Goal: Task Accomplishment & Management: Manage account settings

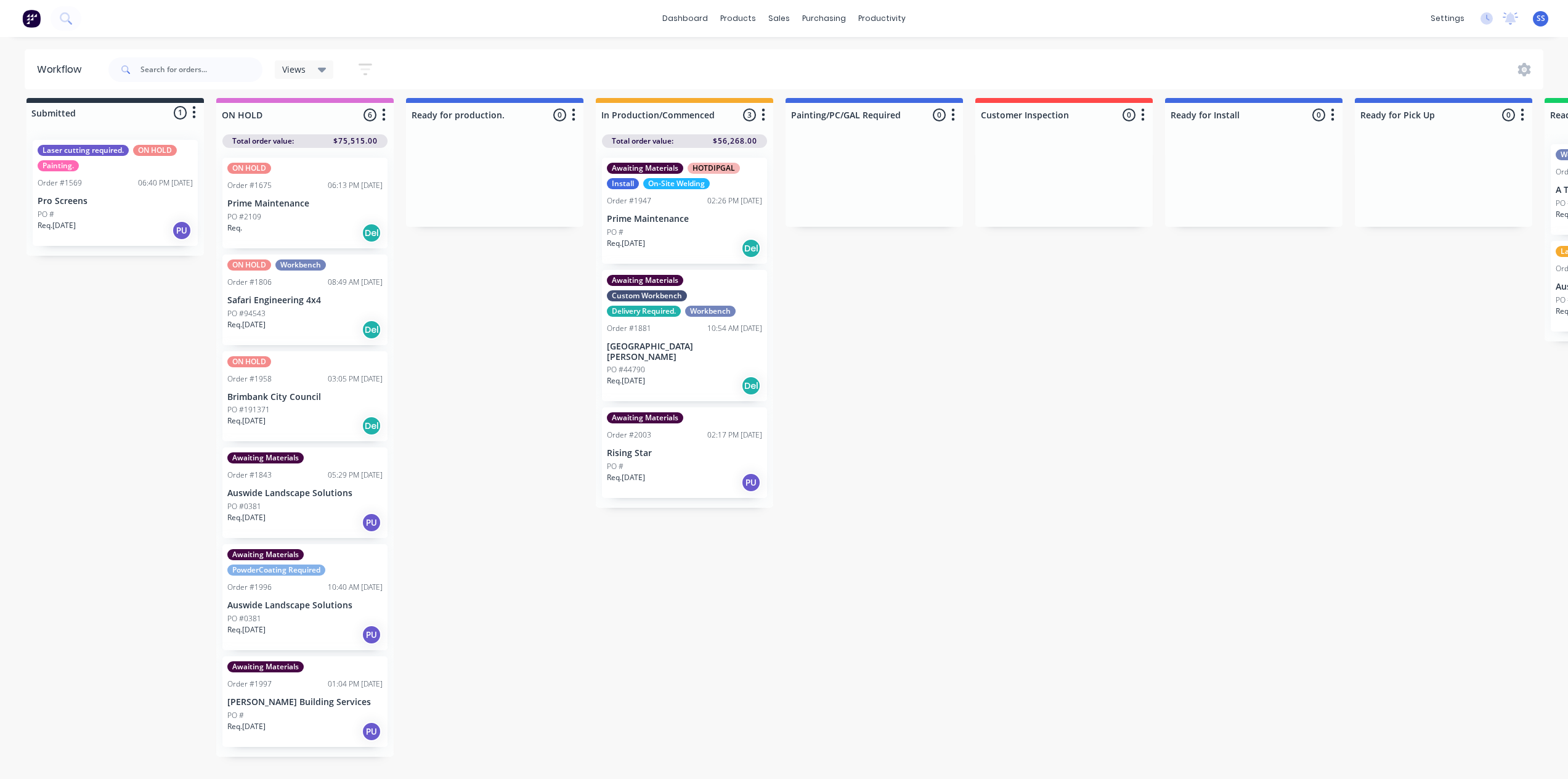
scroll to position [16, 0]
click at [492, 375] on div "Submitted 1 Status colour #273444 hex #273444 Save Cancel Summaries Total order…" at bounding box center [1108, 439] width 2234 height 681
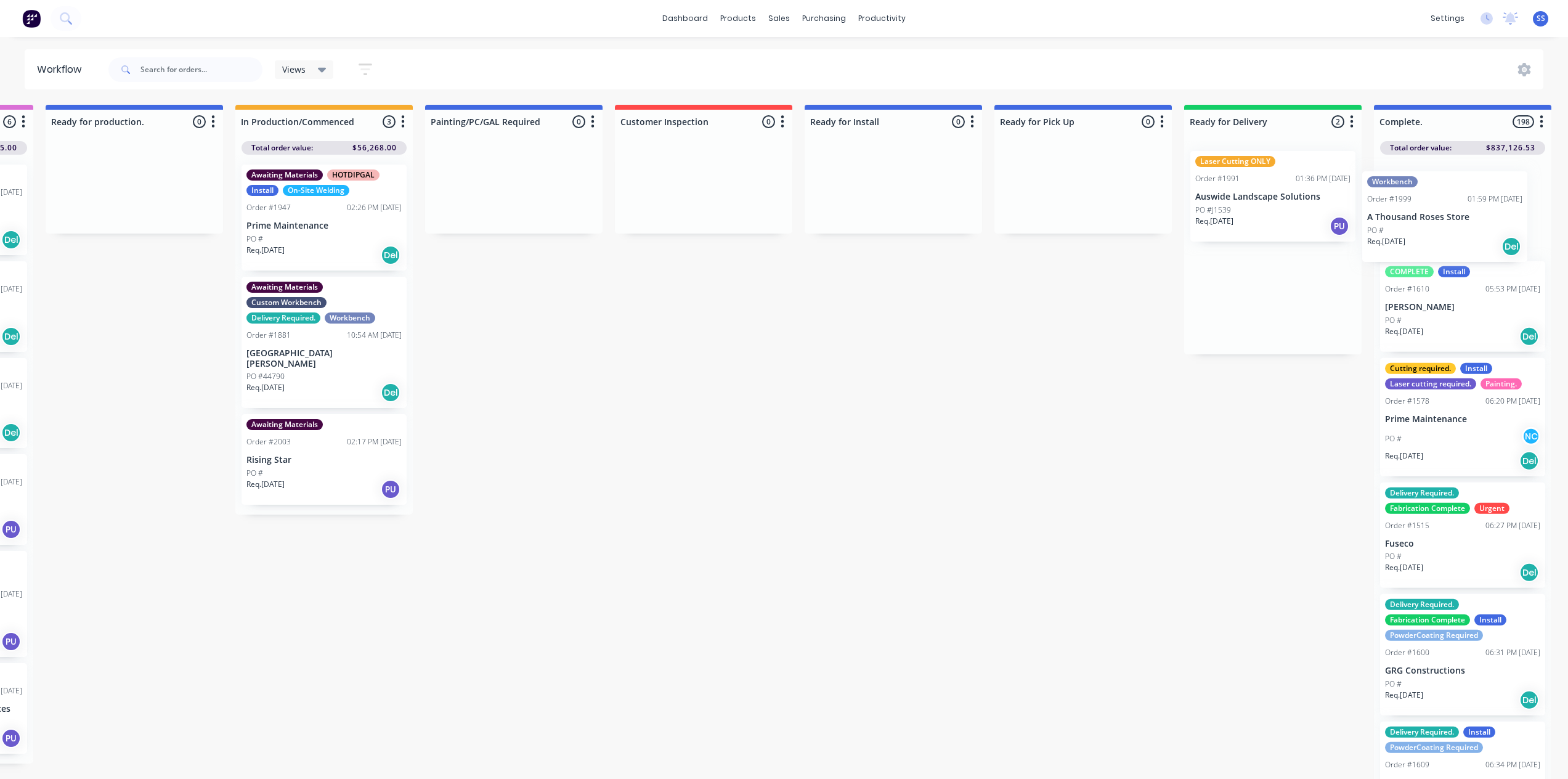
scroll to position [0, 373]
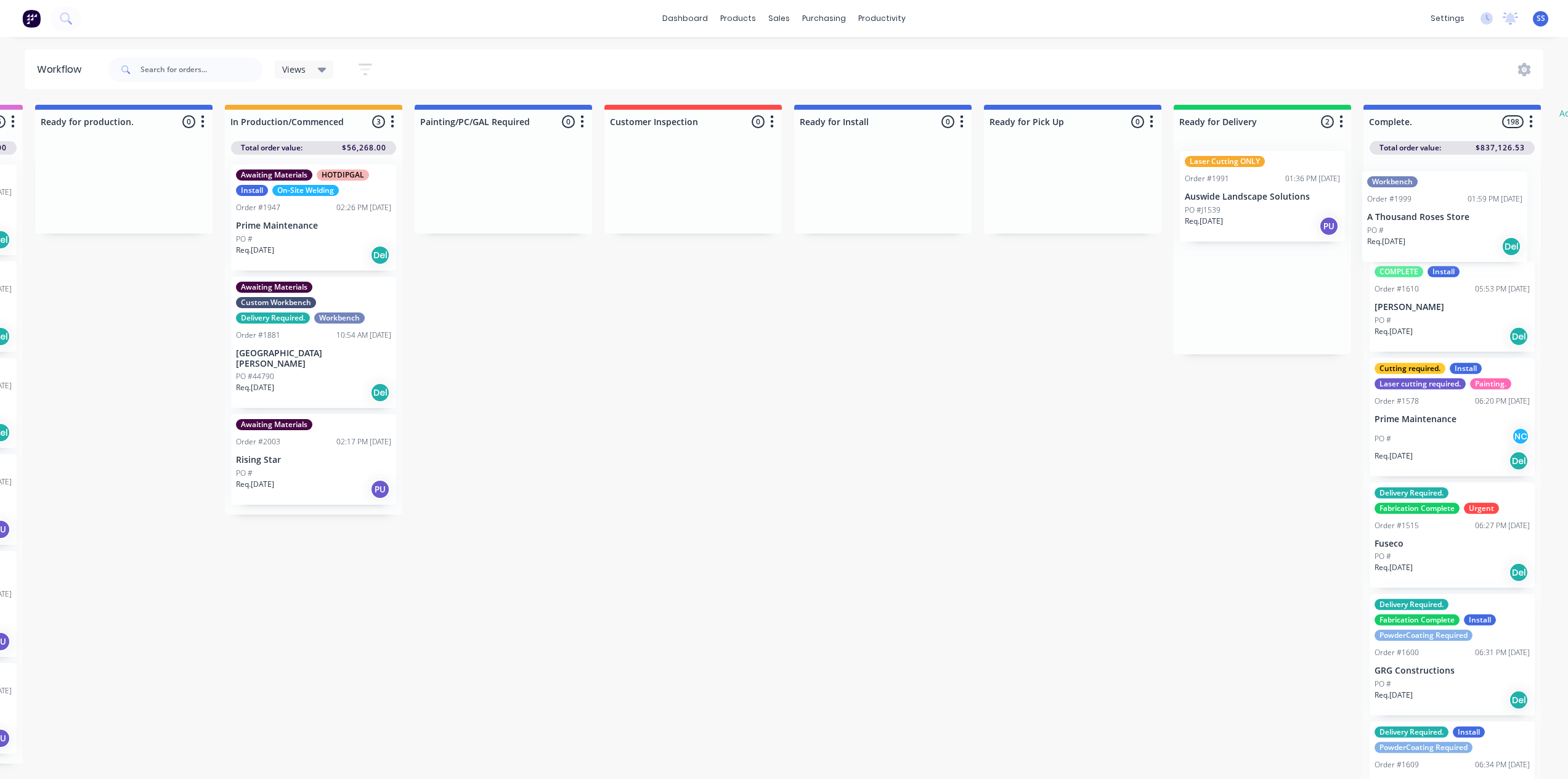
drag, startPoint x: 1475, startPoint y: 197, endPoint x: 1488, endPoint y: 243, distance: 47.8
click at [1488, 243] on div "Submitted 1 Status colour #273444 hex #273444 Save Cancel Summaries Total order…" at bounding box center [737, 445] width 2234 height 681
click at [1287, 221] on div "Req. 18/08/25 PU" at bounding box center [1260, 226] width 155 height 21
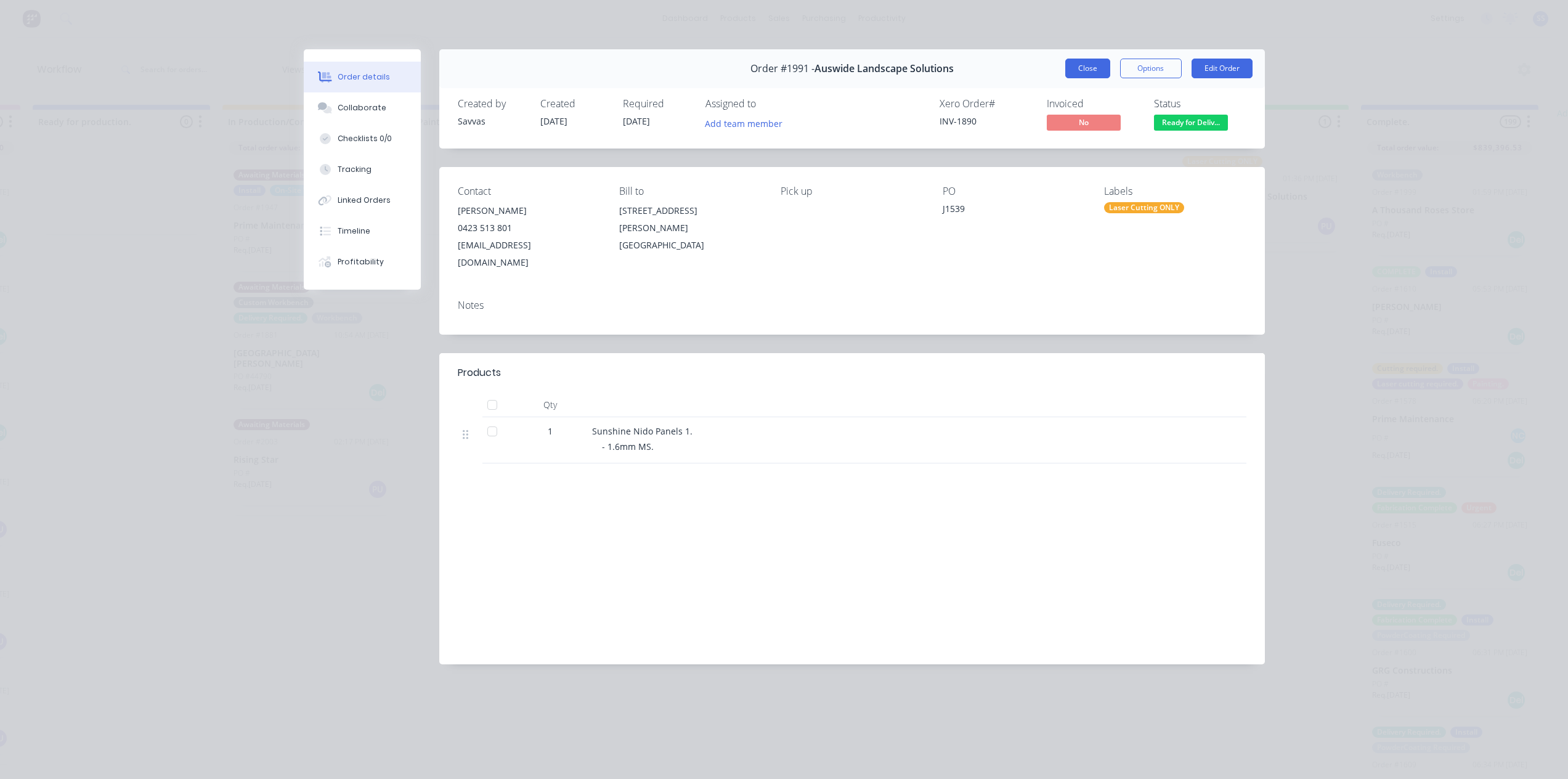
click at [1096, 64] on button "Close" at bounding box center [1088, 68] width 45 height 20
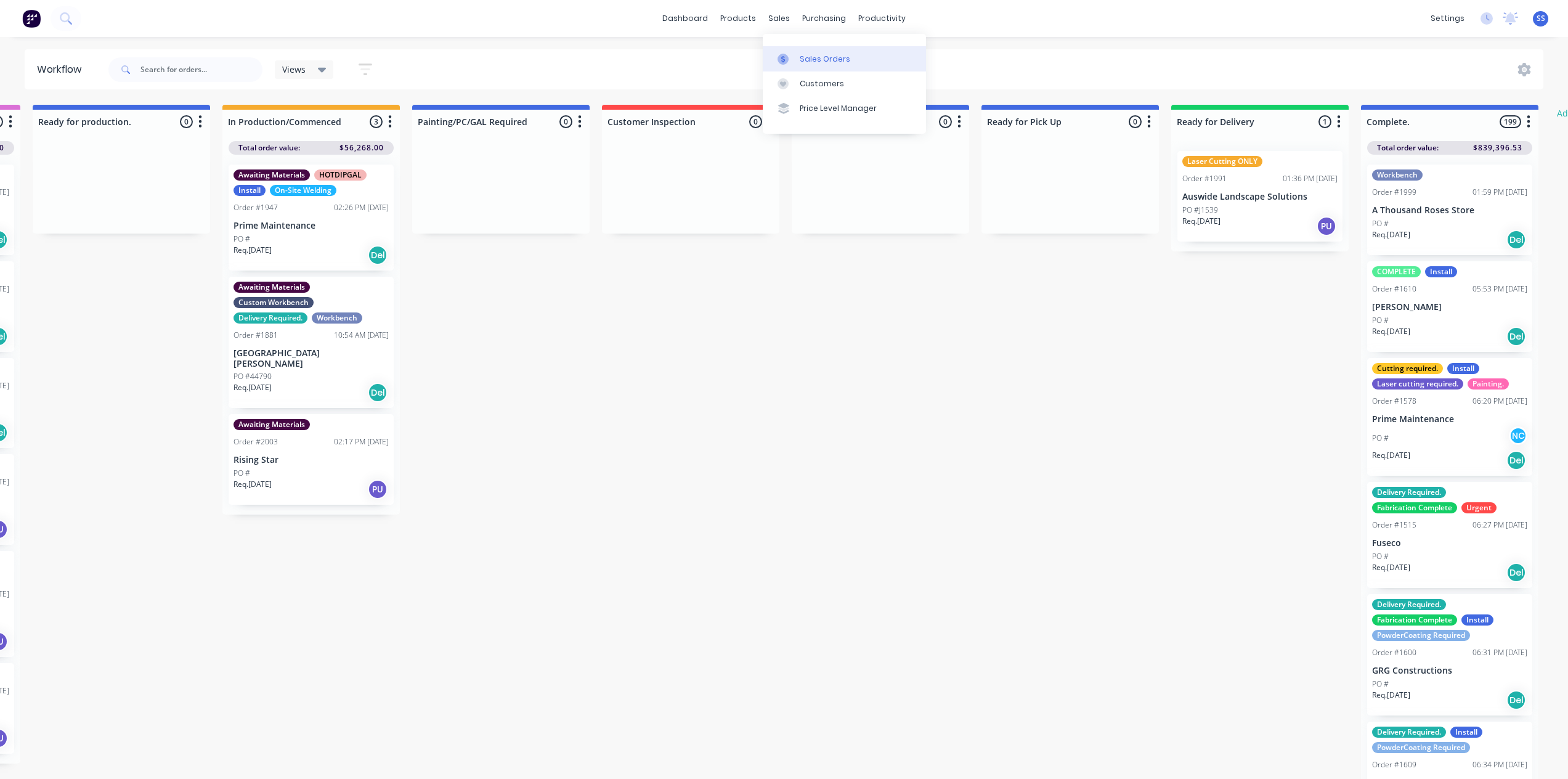
drag, startPoint x: 785, startPoint y: 44, endPoint x: 796, endPoint y: 53, distance: 14.2
click at [788, 46] on div "Sales Orders Customers Price Level Manager" at bounding box center [844, 83] width 163 height 99
click at [796, 53] on link "Sales Orders" at bounding box center [844, 58] width 163 height 24
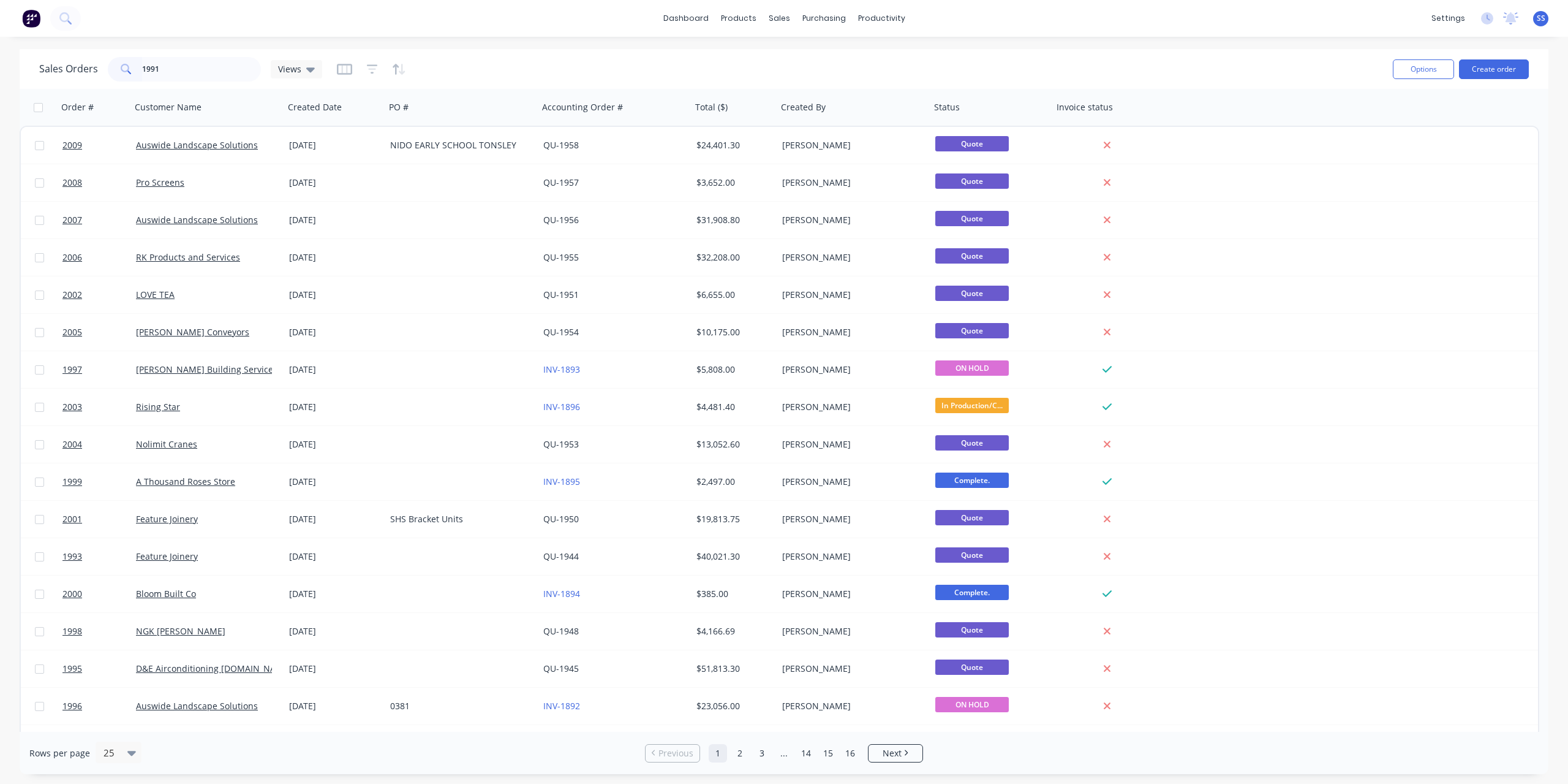
type input "1991"
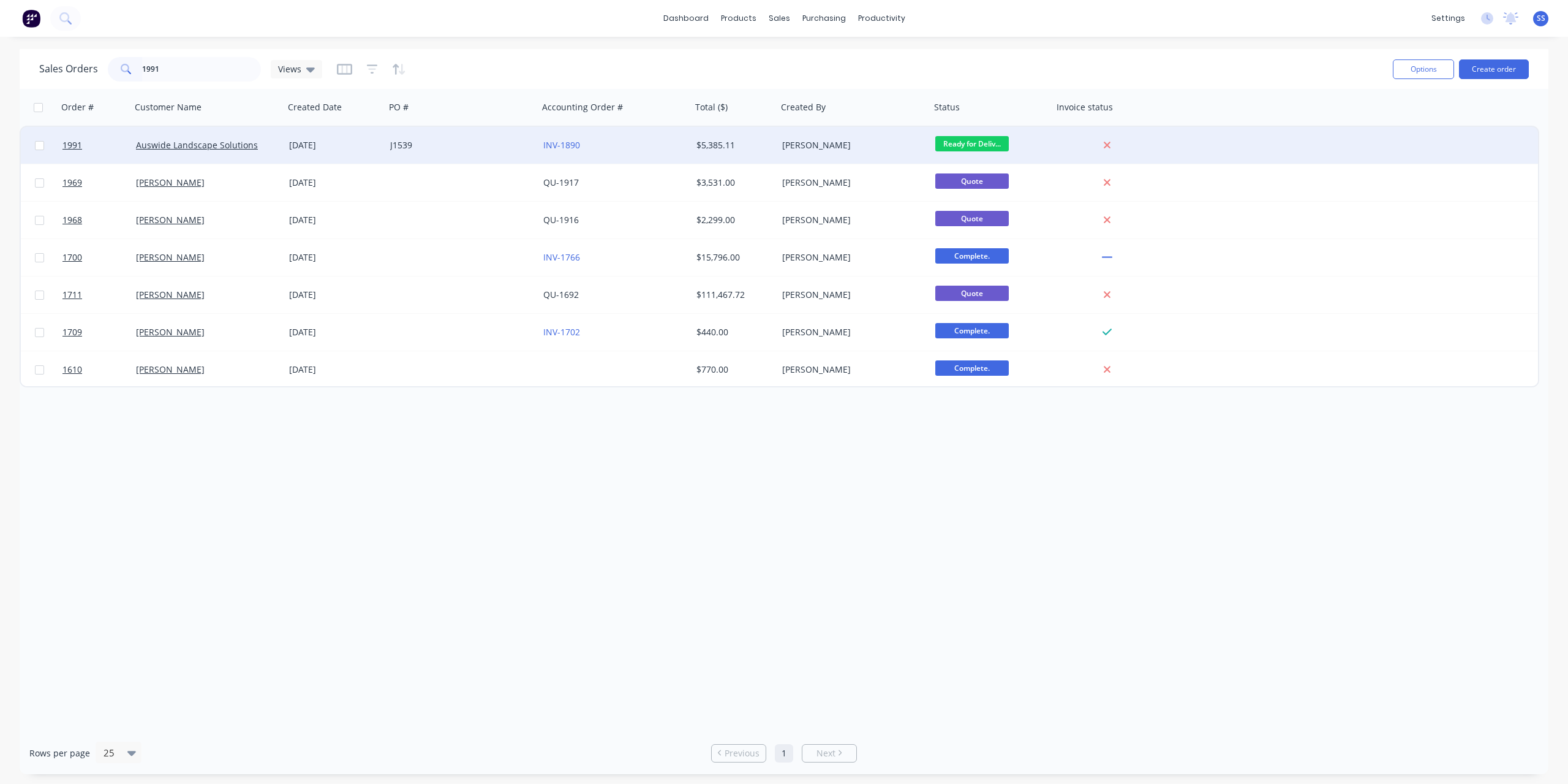
click at [440, 154] on div "J1539" at bounding box center [462, 145] width 153 height 37
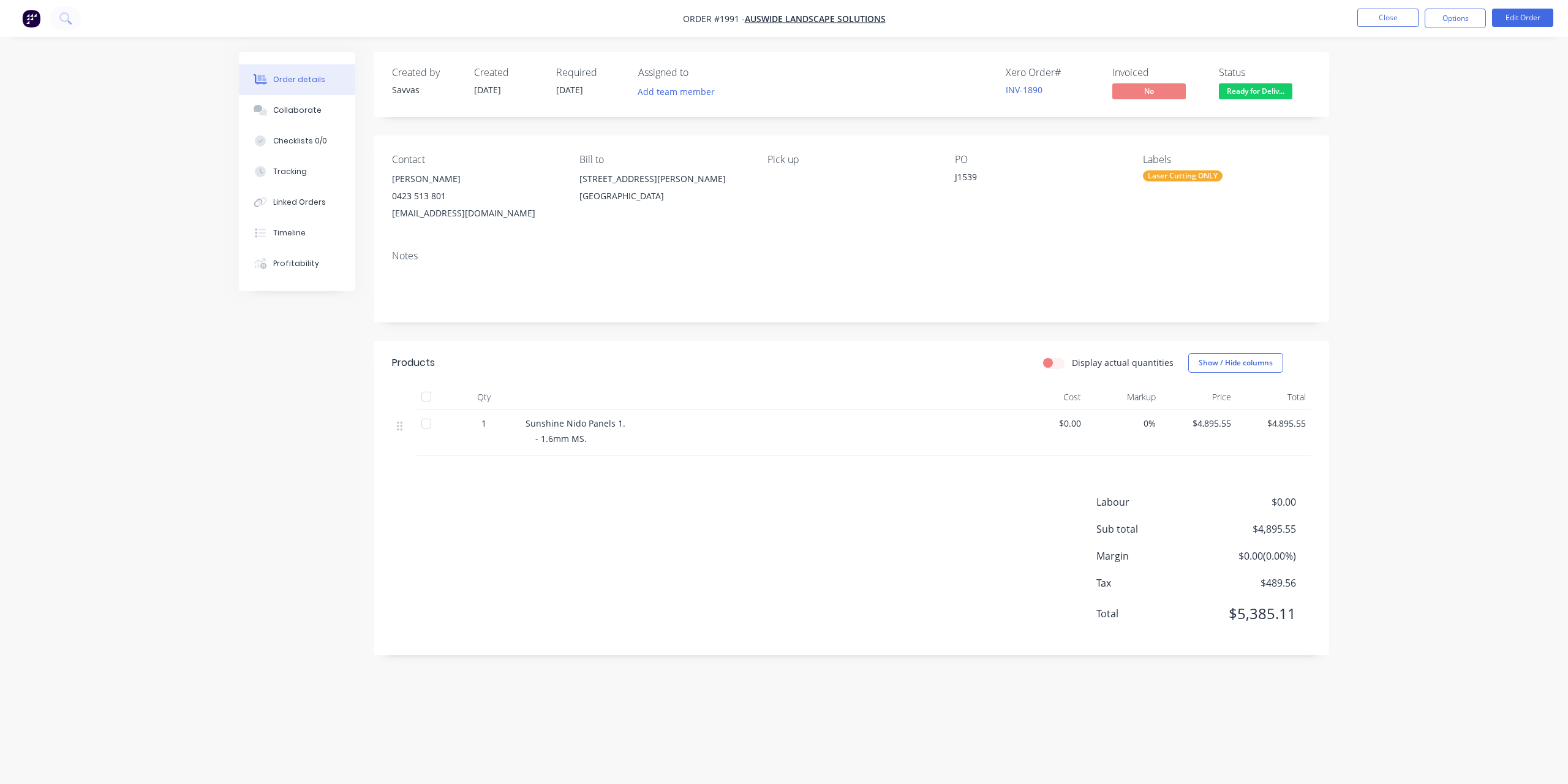
click at [1460, 31] on nav "Order #1991 - Auswide Landscape Solutions Close Options Edit Order" at bounding box center [784, 18] width 1568 height 37
click at [1462, 25] on button "Options" at bounding box center [1455, 18] width 62 height 20
click at [1422, 67] on div "Invoice" at bounding box center [1419, 74] width 113 height 18
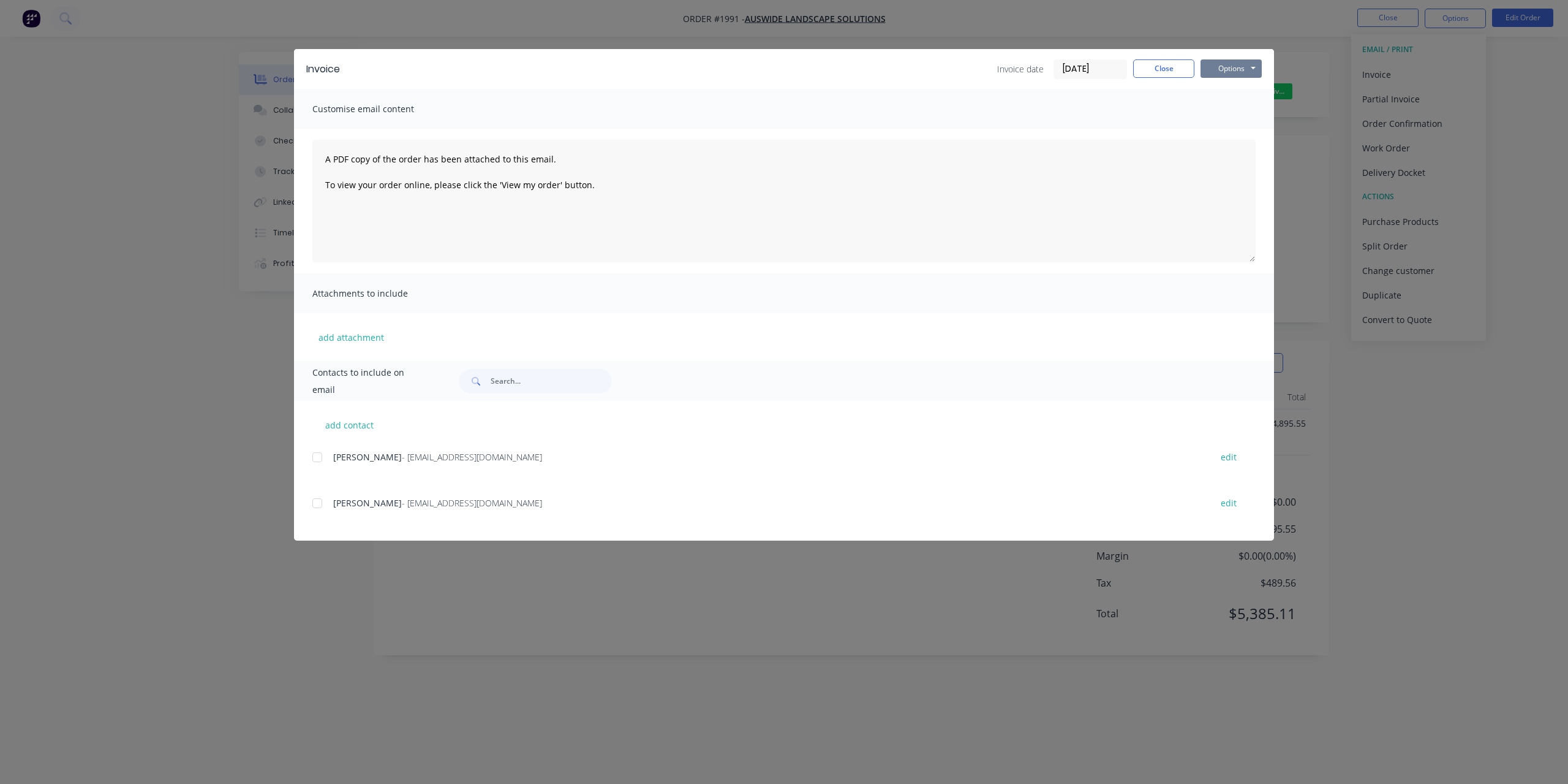
click at [1259, 68] on button "Options" at bounding box center [1231, 69] width 62 height 18
click at [1259, 104] on button "Print" at bounding box center [1240, 110] width 79 height 20
click at [1152, 73] on button "Close" at bounding box center [1164, 69] width 62 height 18
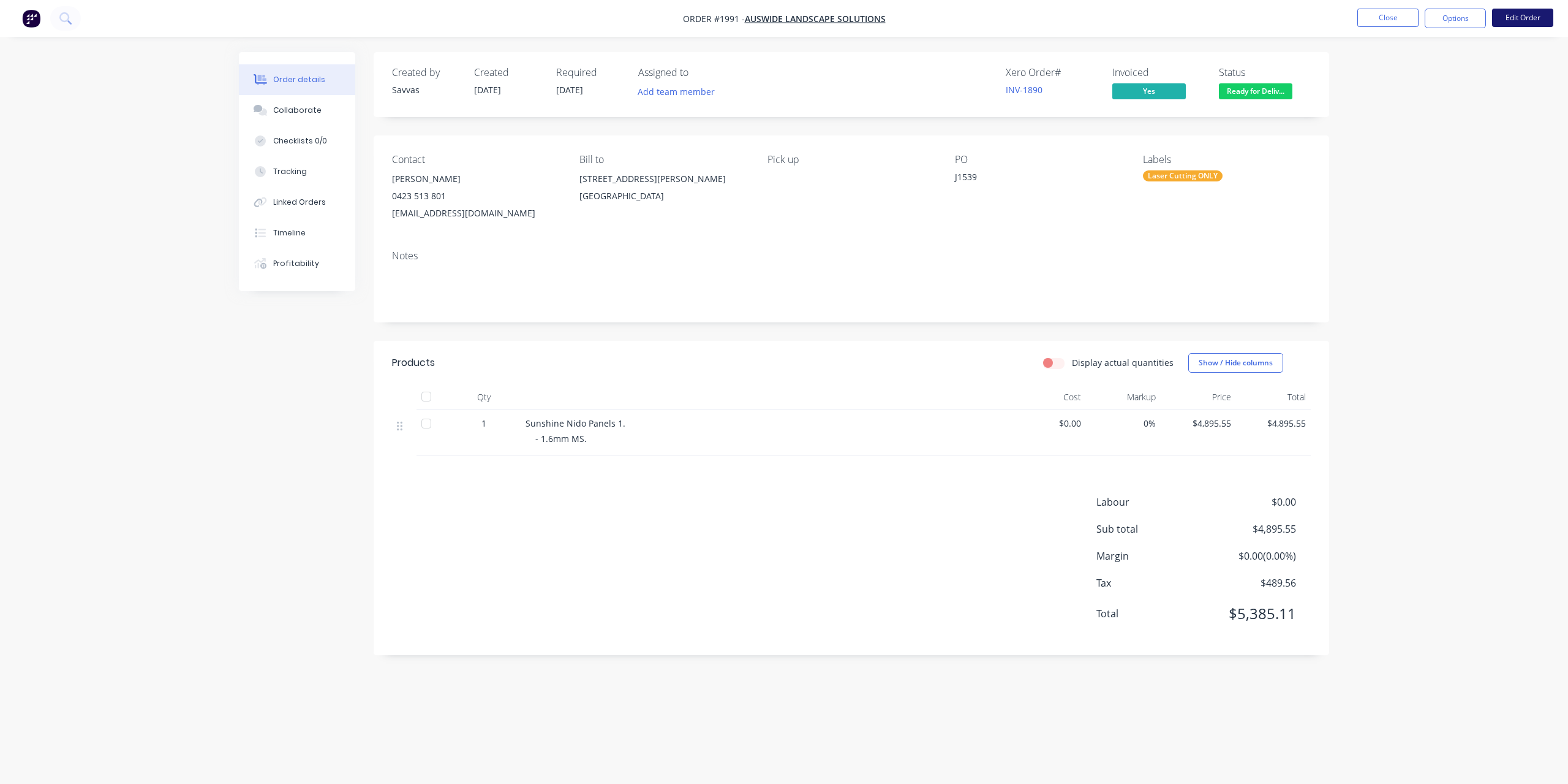
click at [1525, 18] on button "Edit Order" at bounding box center [1523, 18] width 62 height 18
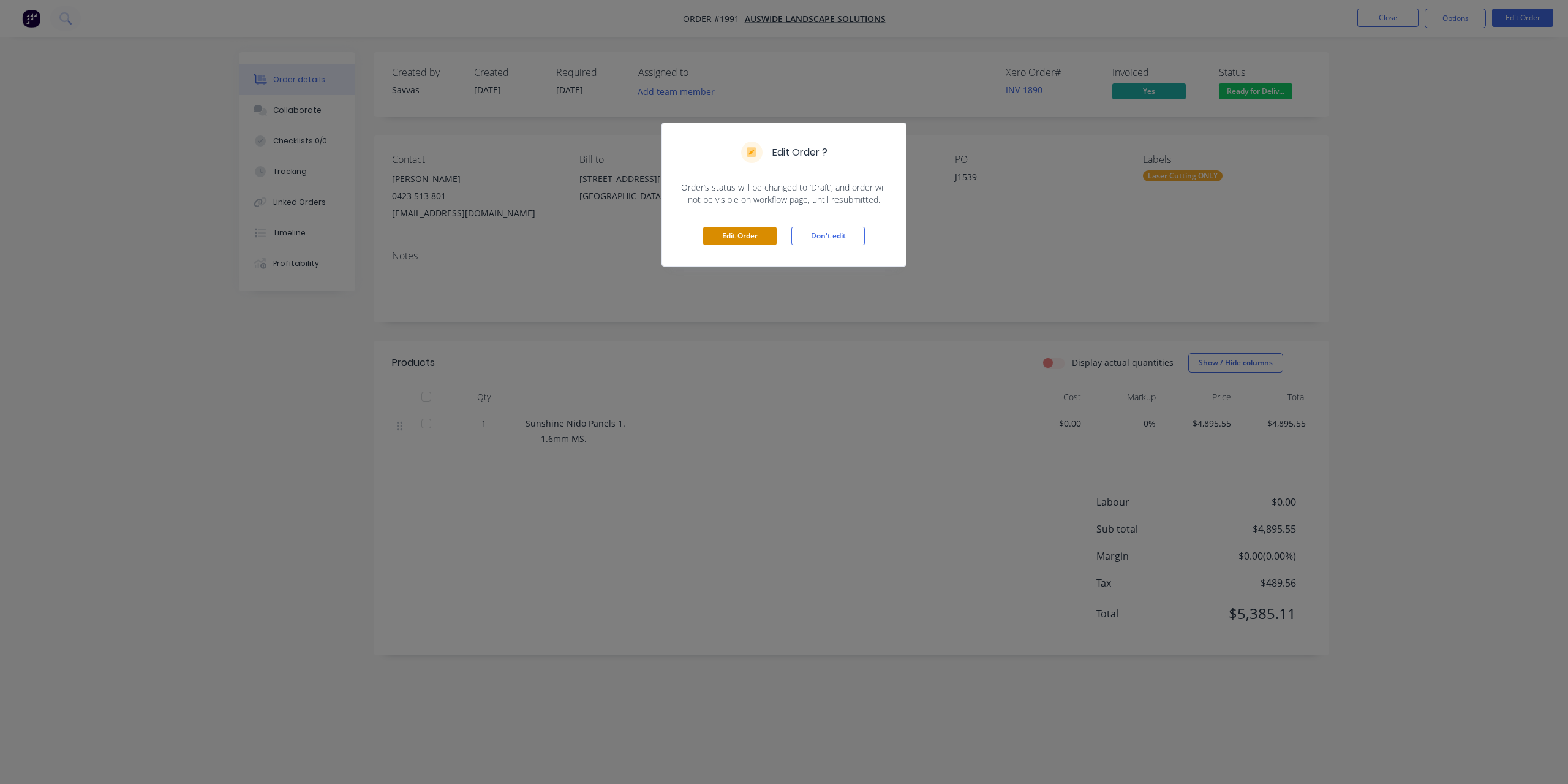
click at [756, 233] on button "Edit Order" at bounding box center [740, 236] width 73 height 18
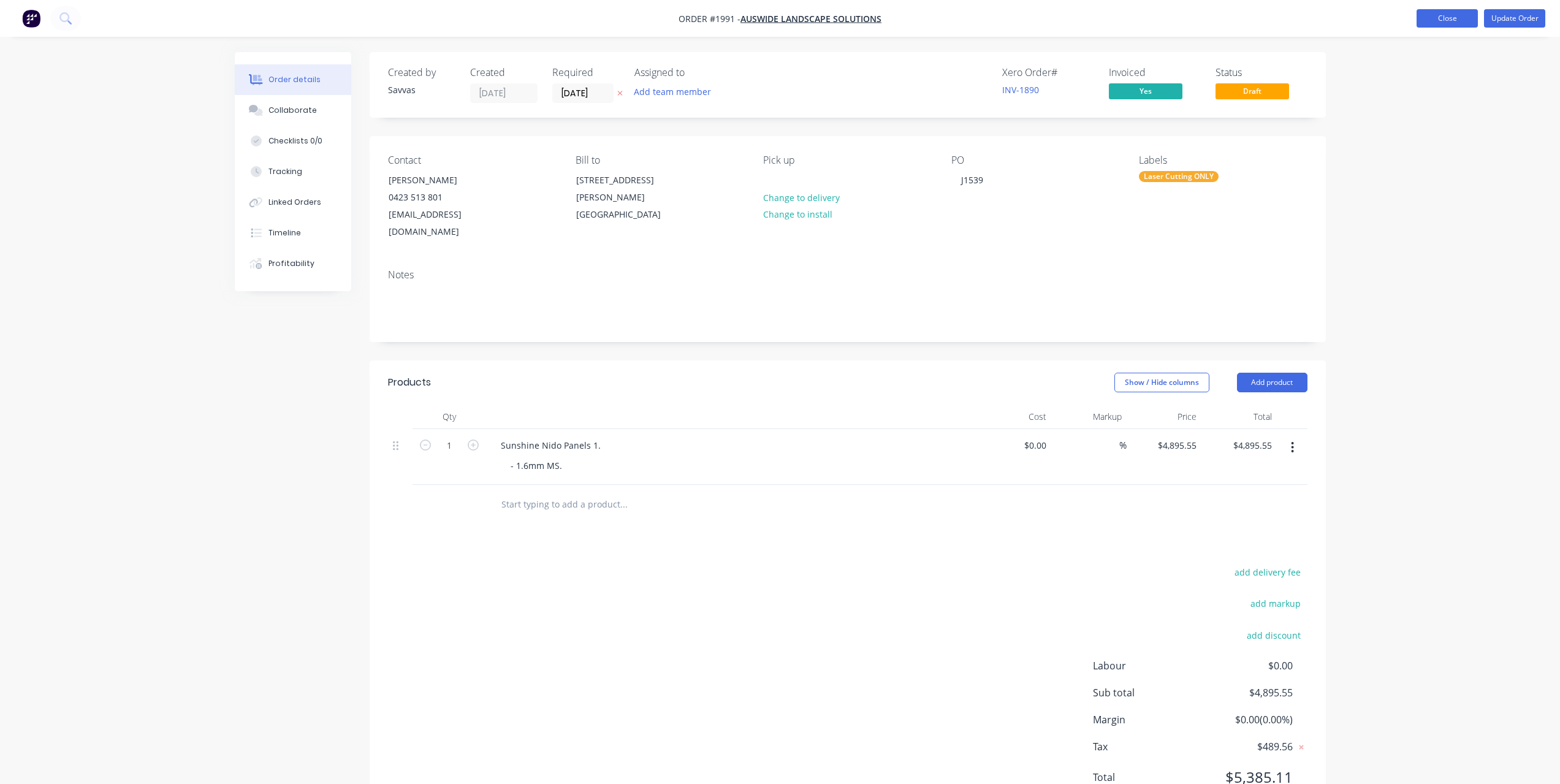
click at [1444, 20] on button "Close" at bounding box center [1447, 18] width 62 height 18
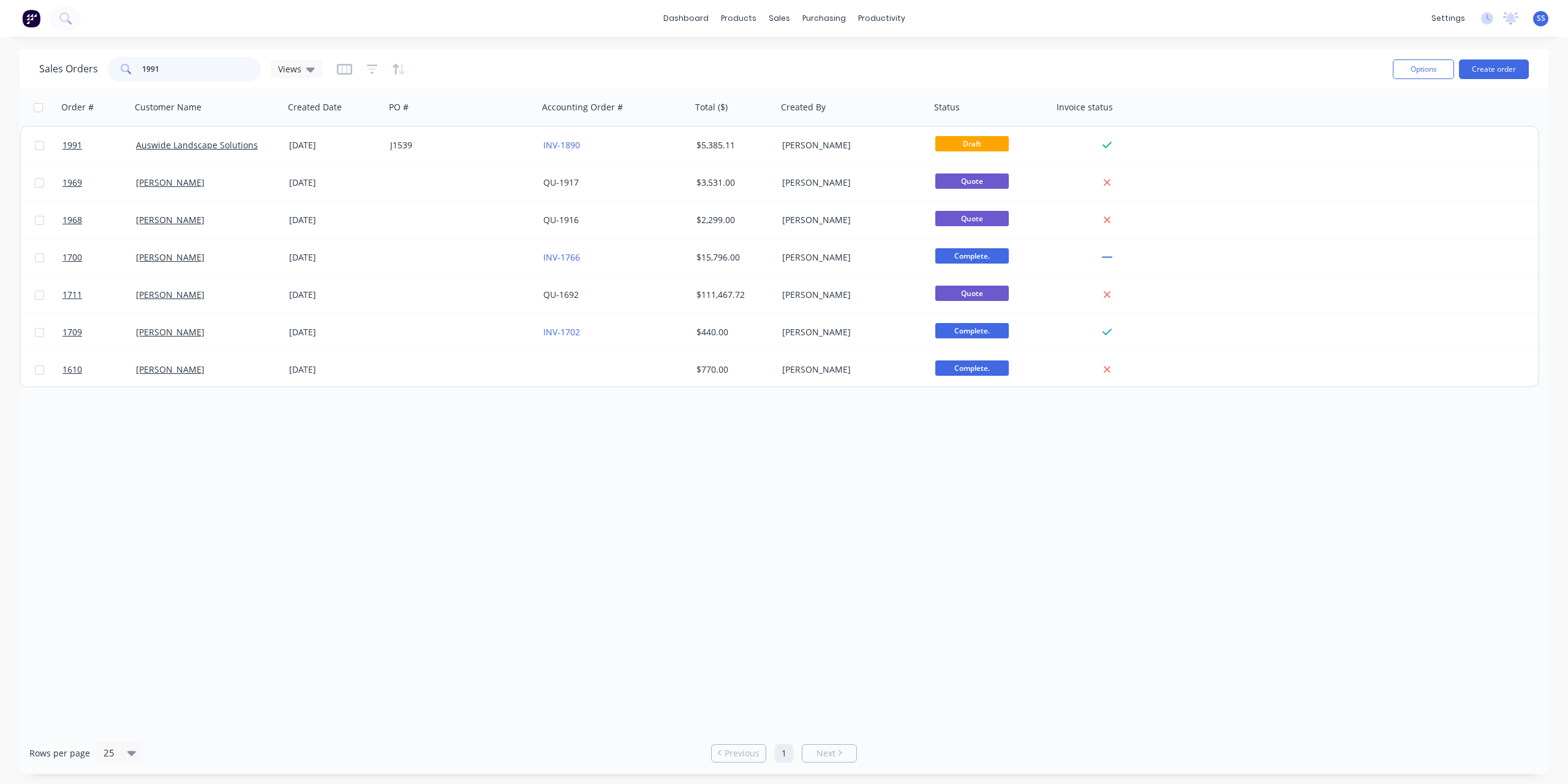
click at [225, 63] on input "1991" at bounding box center [202, 69] width 119 height 24
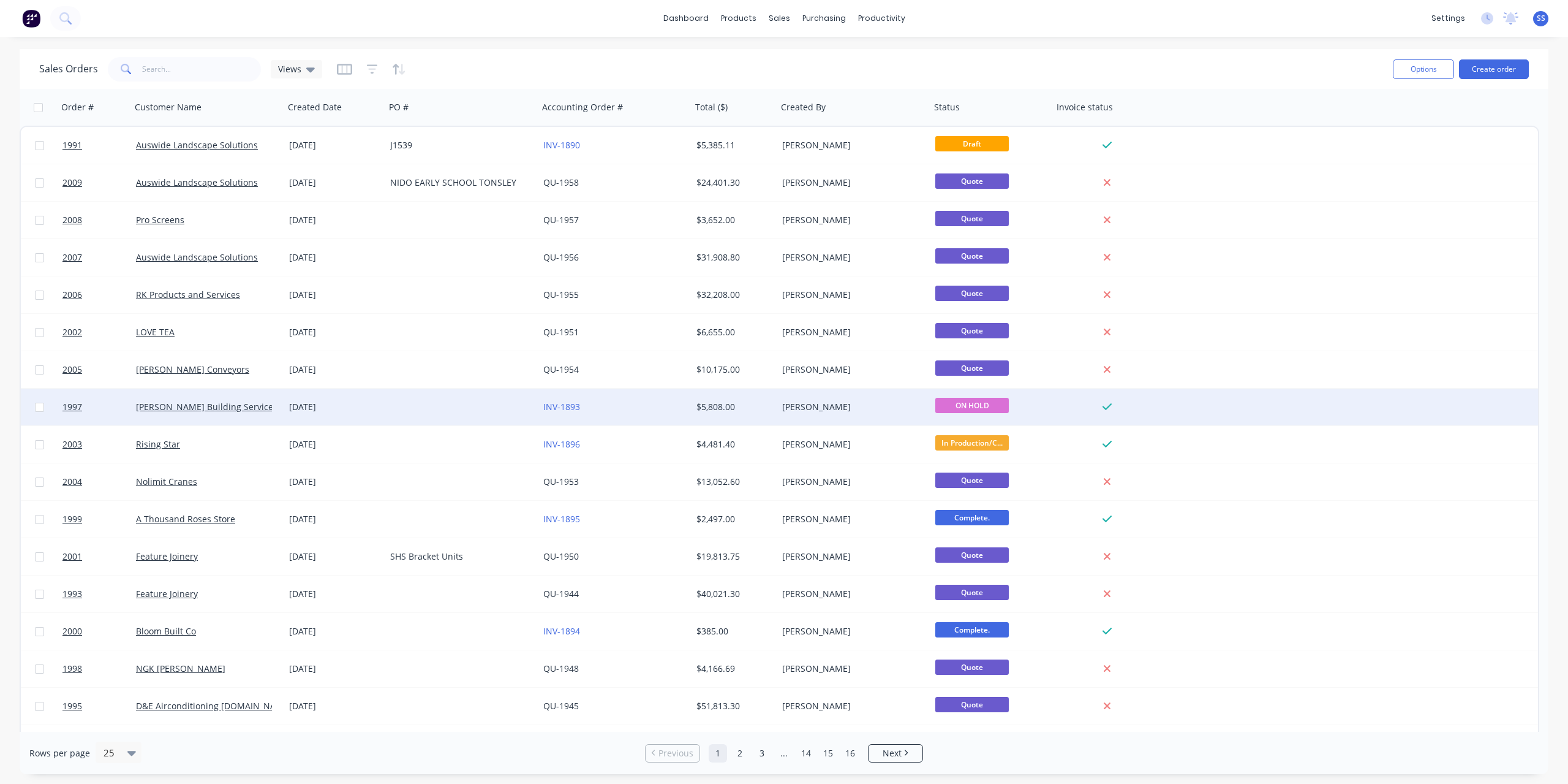
click at [395, 411] on div at bounding box center [462, 407] width 153 height 37
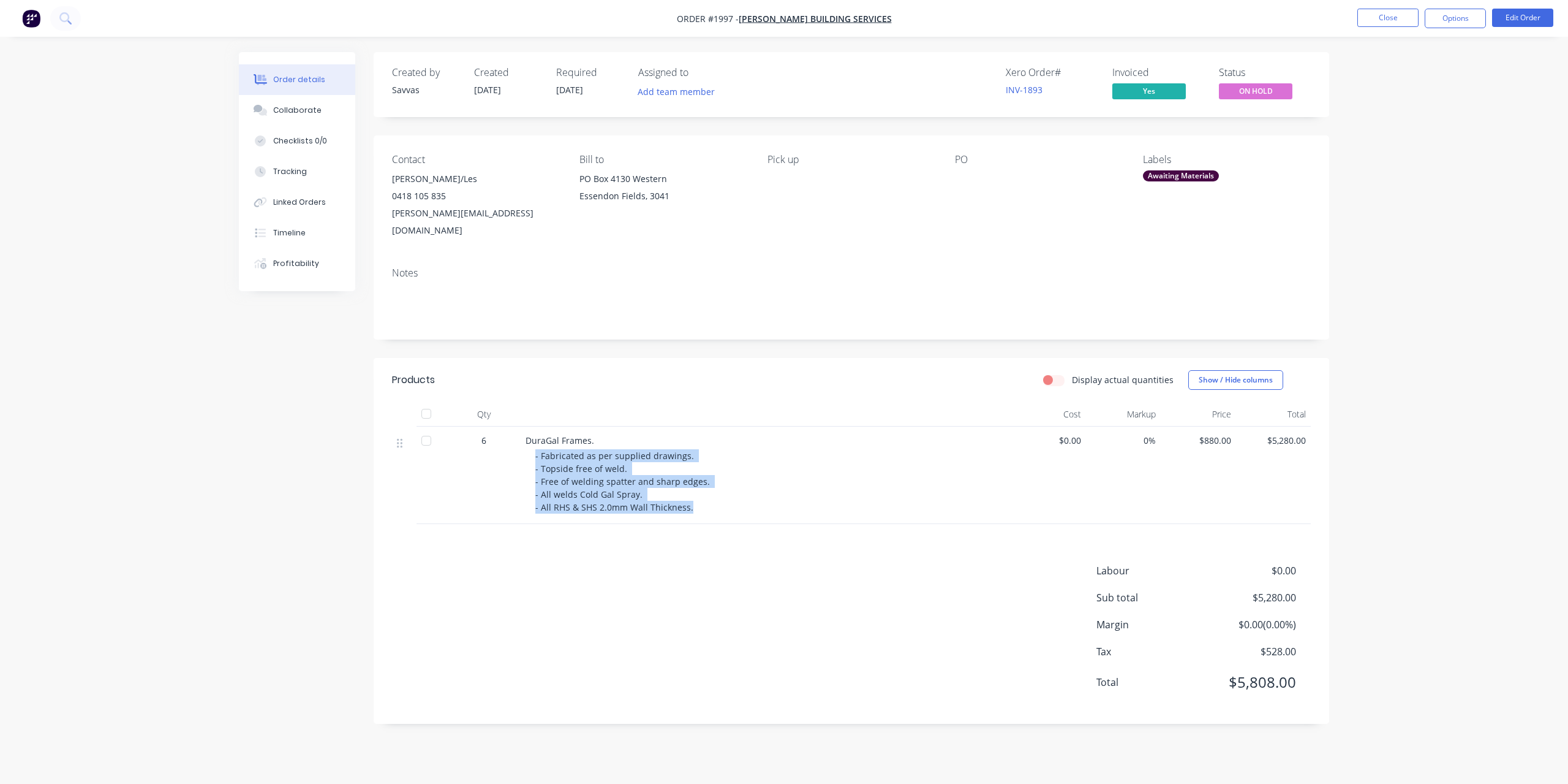
drag, startPoint x: 689, startPoint y: 492, endPoint x: 530, endPoint y: 434, distance: 169.2
click at [530, 434] on div "DuraGal Frames. - Fabricated as per supplied drawings. - Topside free of weld. …" at bounding box center [765, 475] width 490 height 98
copy span "- Fabricated as per supplied drawings. - Topside free of weld. - Free of weldin…"
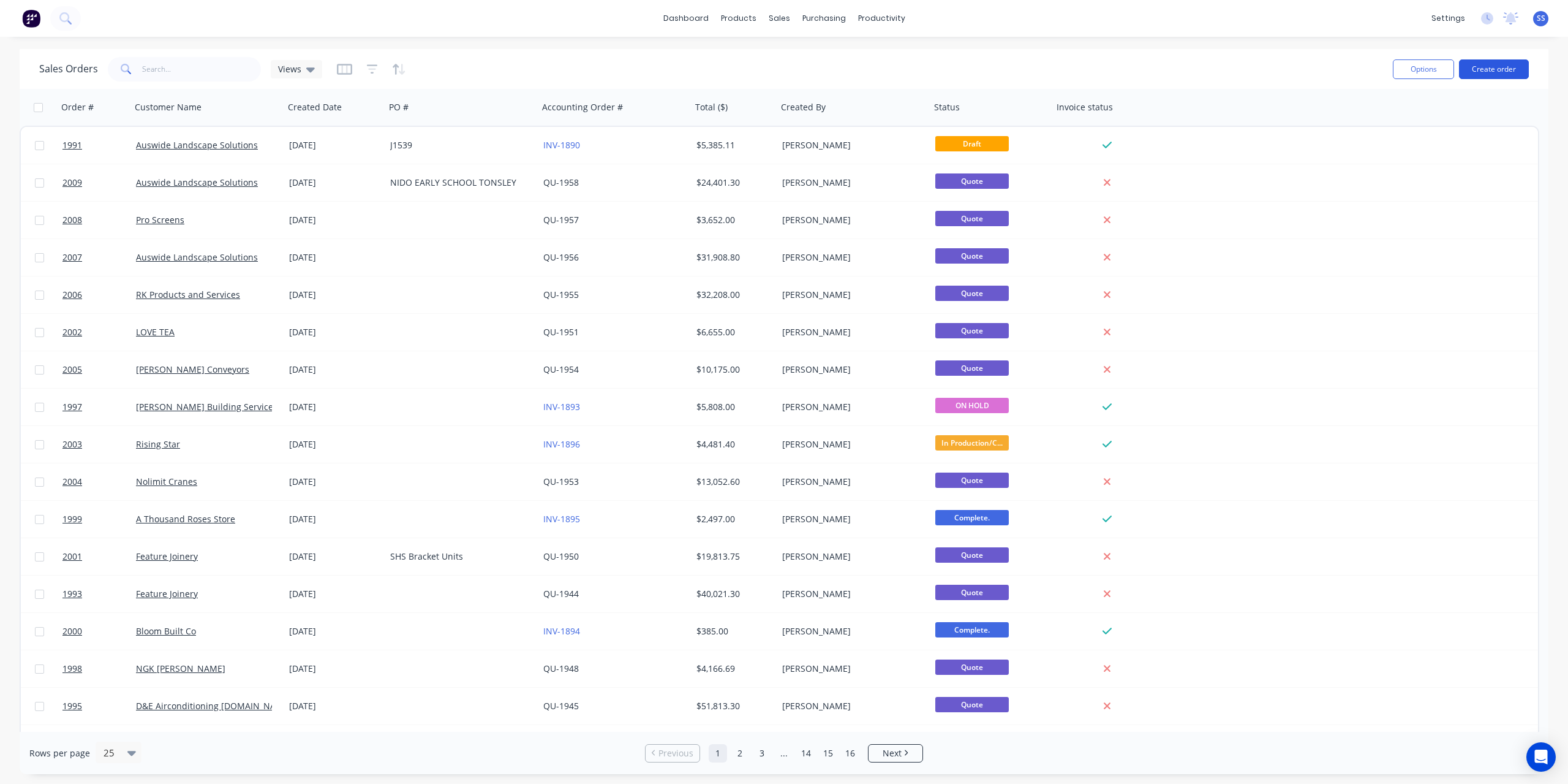
click at [1475, 76] on button "Create order" at bounding box center [1494, 69] width 70 height 20
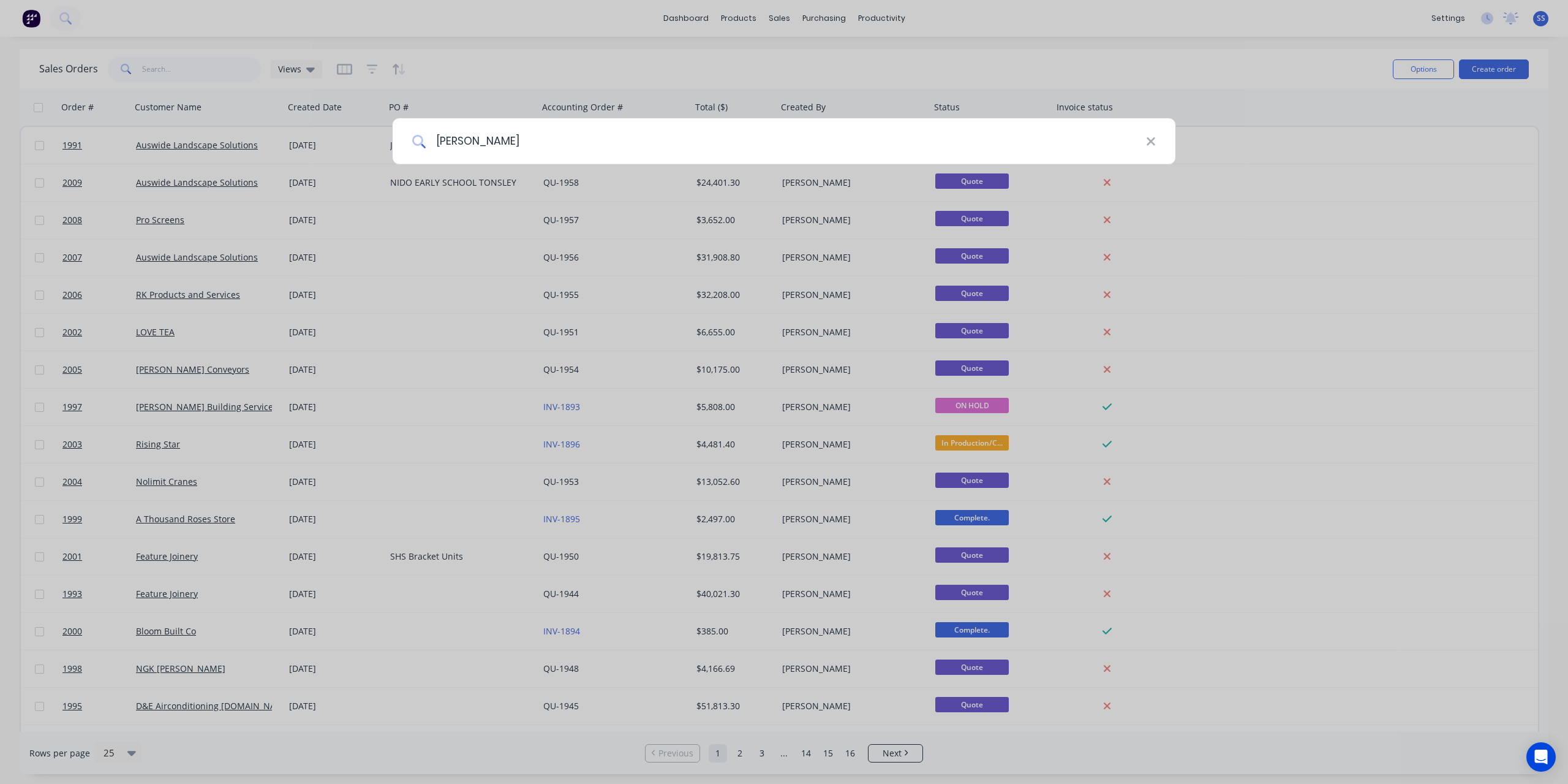
type input "r l"
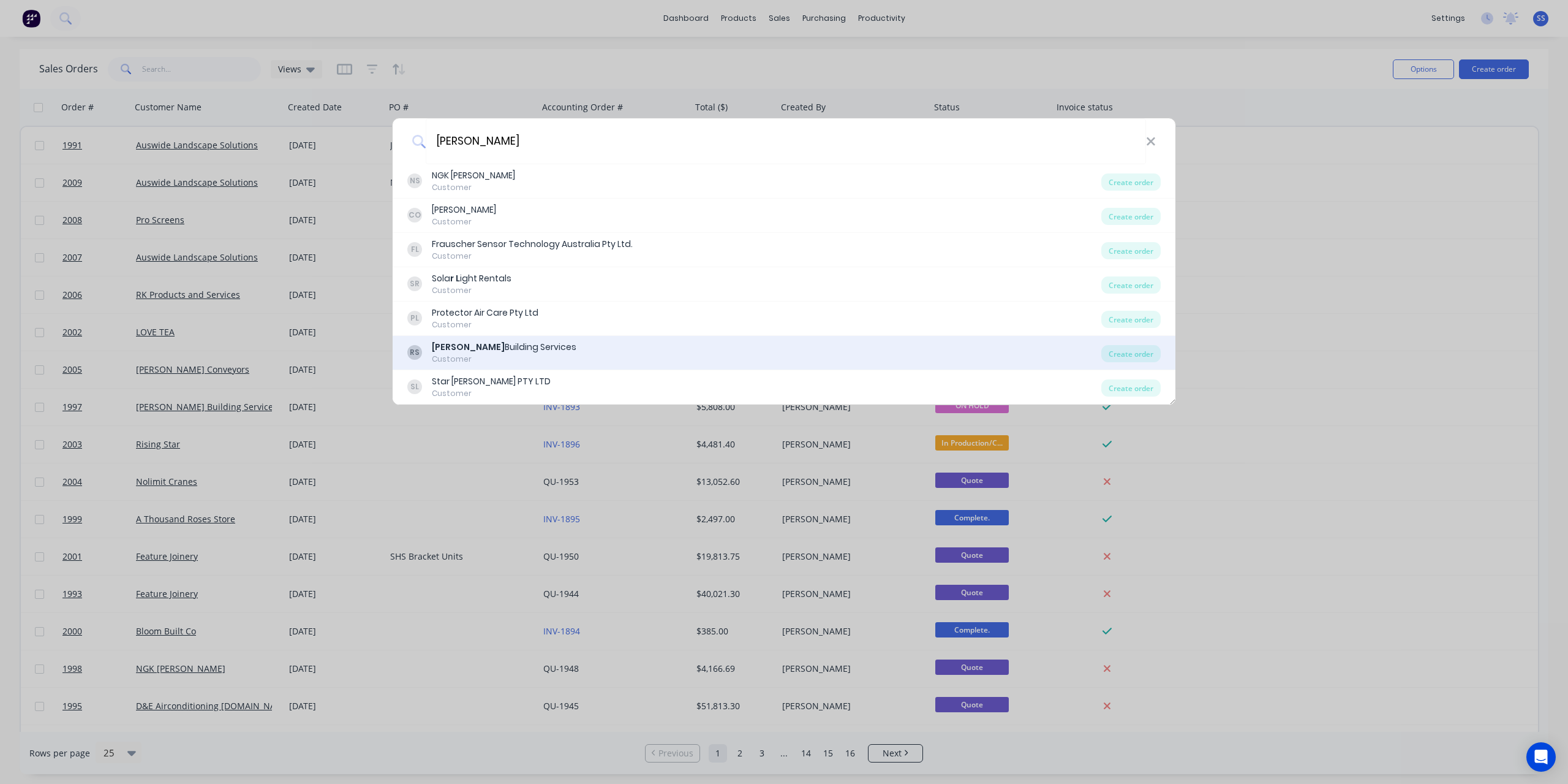
click at [515, 354] on div "Customer" at bounding box center [504, 359] width 145 height 11
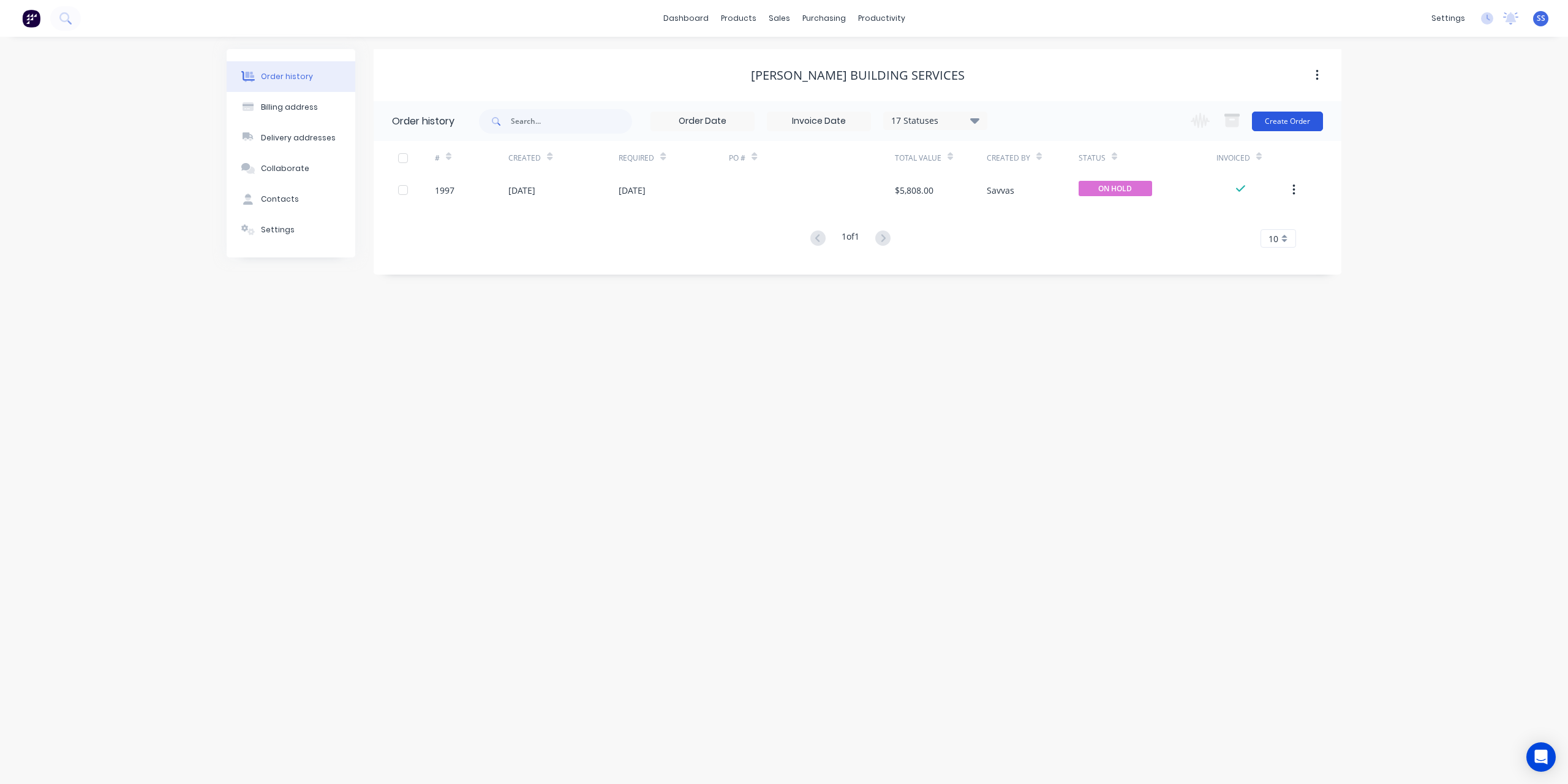
click at [1282, 121] on button "Create Order" at bounding box center [1287, 121] width 71 height 20
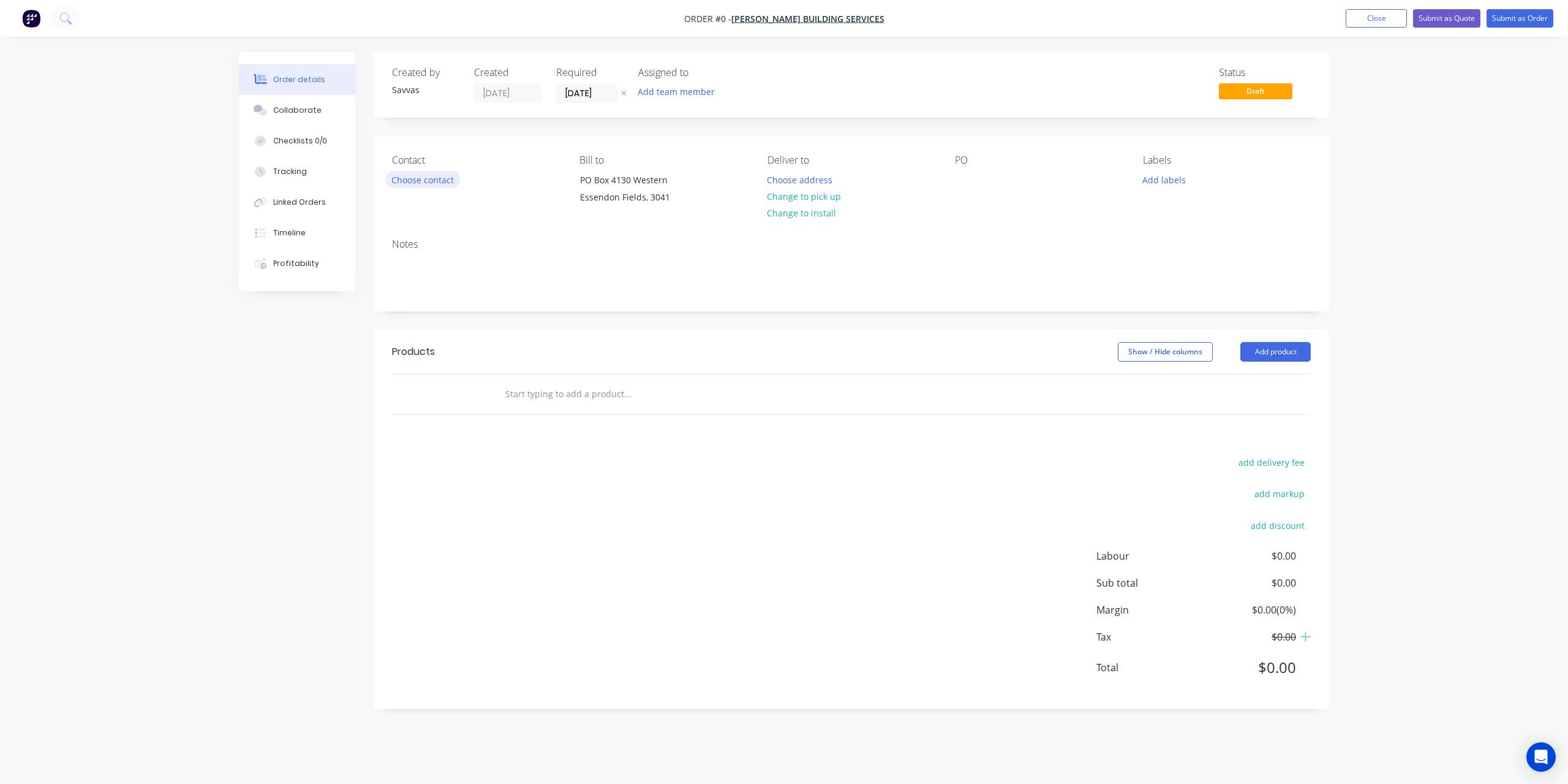
click at [423, 181] on button "Choose contact" at bounding box center [422, 179] width 75 height 16
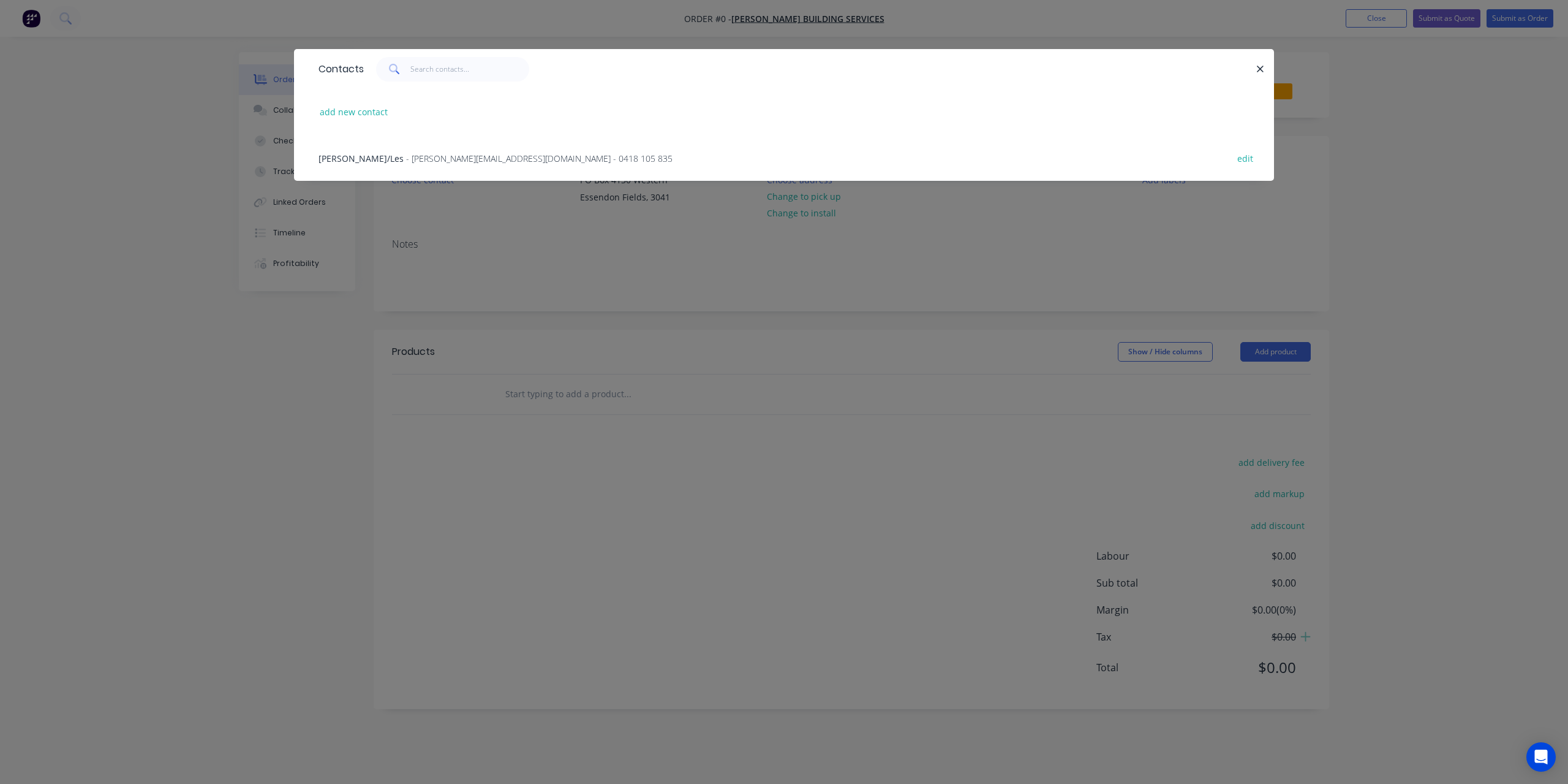
click at [568, 162] on div "Ryan/Les - ryan@rlbuildingservices.com.au - 0418 105 835 edit" at bounding box center [784, 158] width 943 height 46
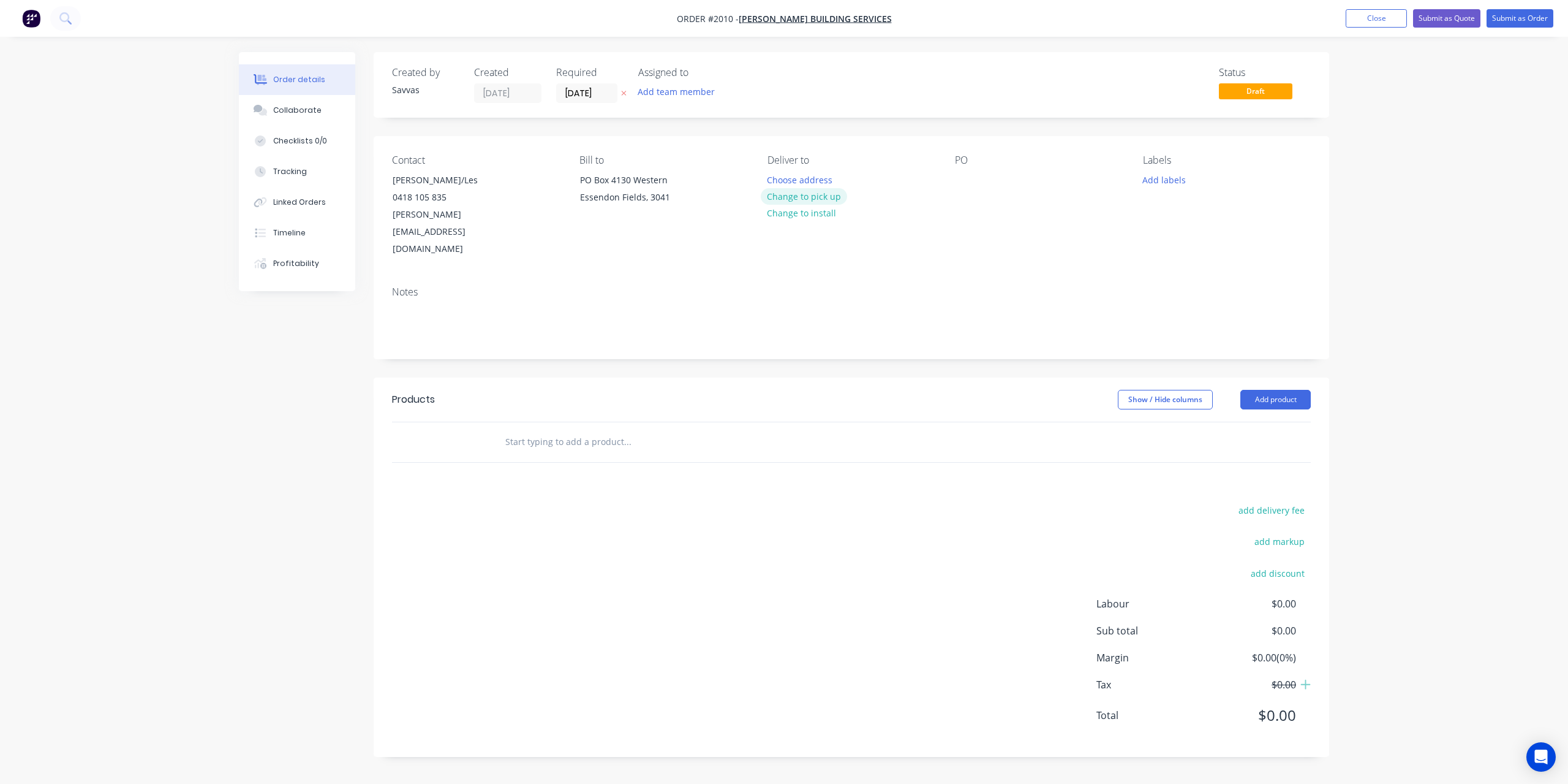
click at [802, 202] on button "Change to pick up" at bounding box center [804, 196] width 87 height 16
click at [1269, 390] on button "Add product" at bounding box center [1276, 400] width 71 height 20
click at [1266, 446] on div "Basic product" at bounding box center [1252, 455] width 94 height 18
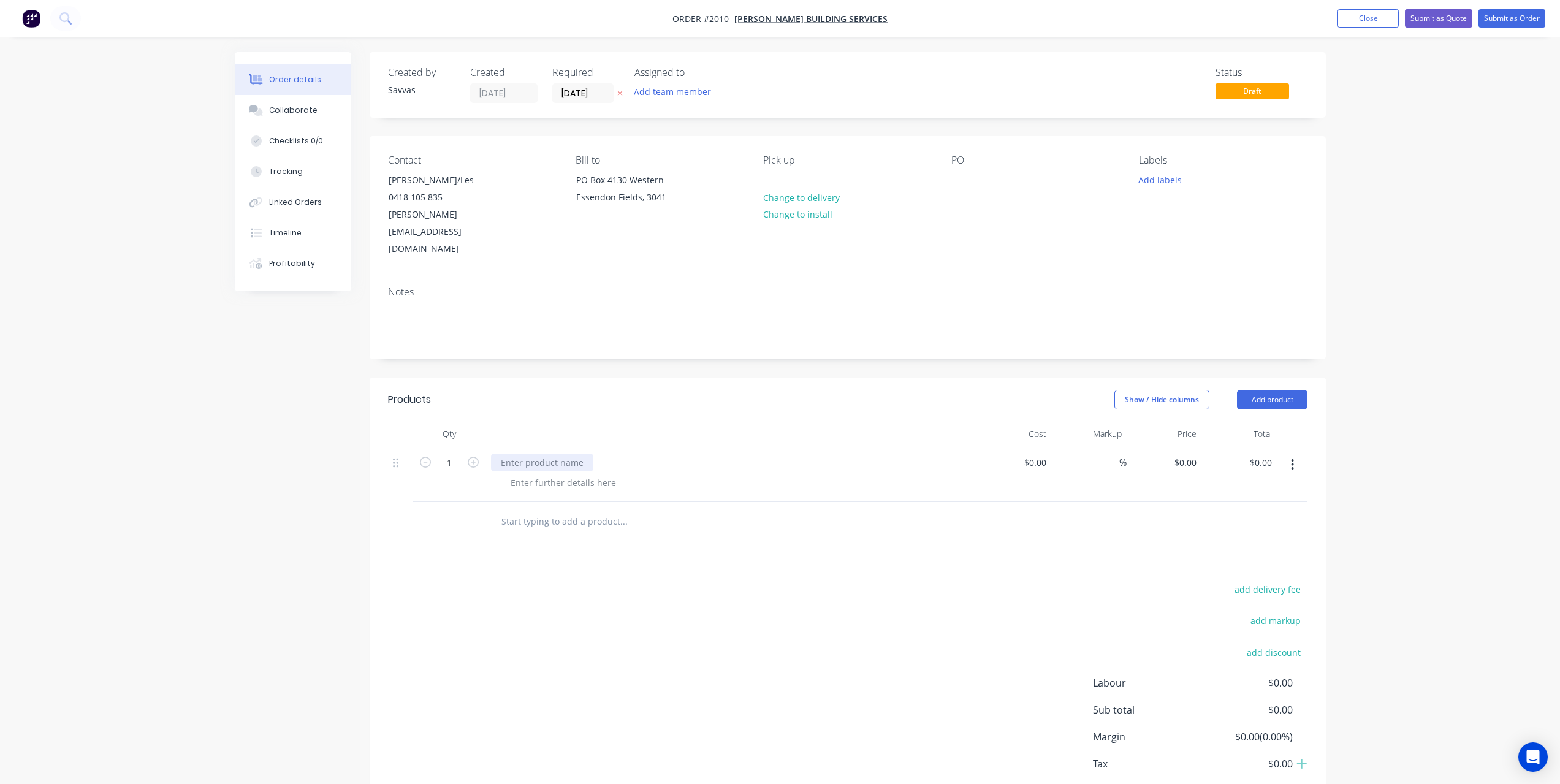
click at [560, 453] on div at bounding box center [542, 462] width 102 height 18
click at [535, 474] on div at bounding box center [563, 482] width 125 height 18
paste div
click at [755, 502] on div "- Fabricated as per supplied drawings. - Topside free of weld. - Free of weldin…" at bounding box center [736, 508] width 471 height 69
click at [1236, 390] on div "Show / Hide columns" at bounding box center [1175, 400] width 123 height 20
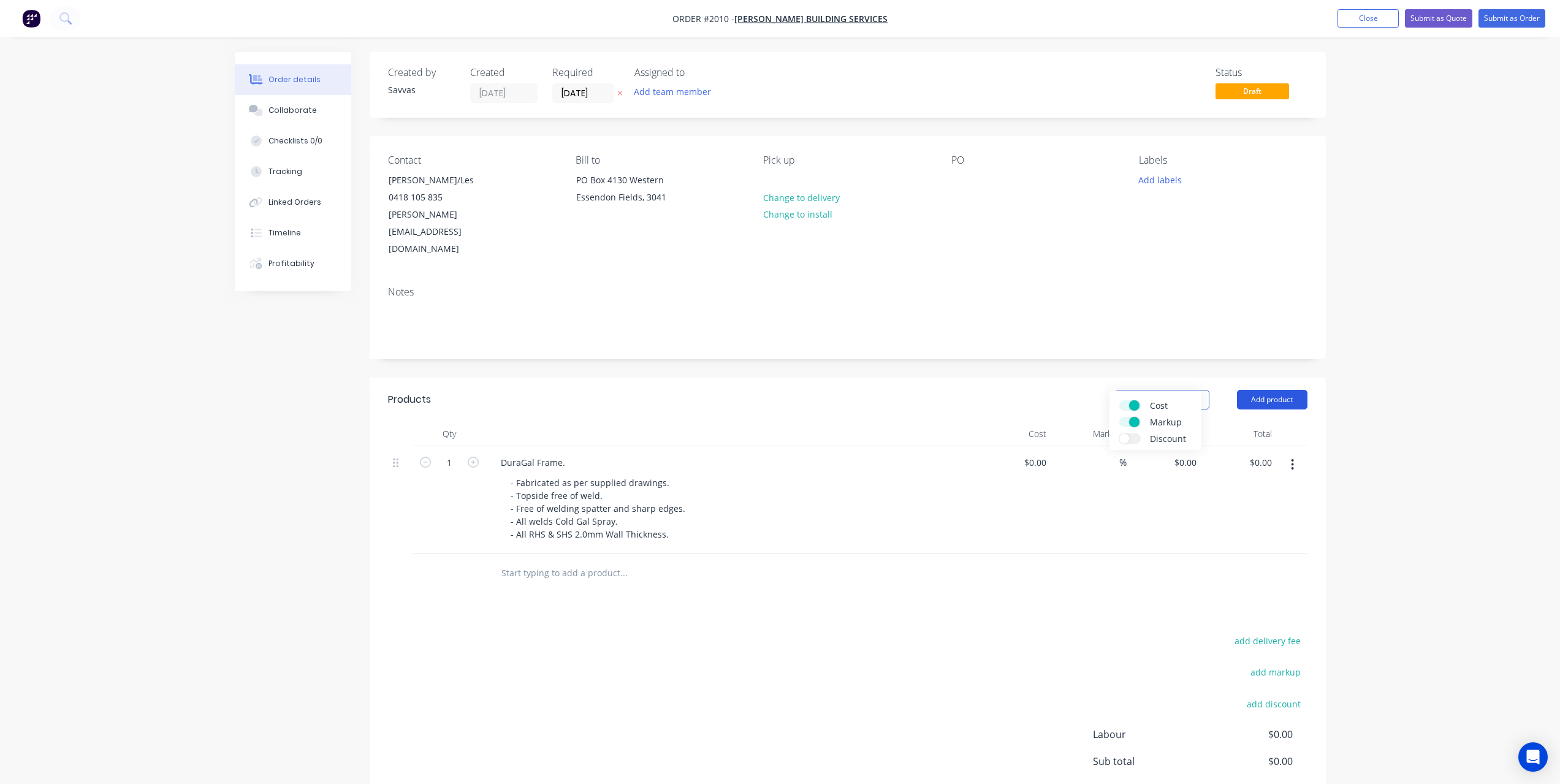
click at [1244, 390] on button "Add product" at bounding box center [1272, 400] width 71 height 20
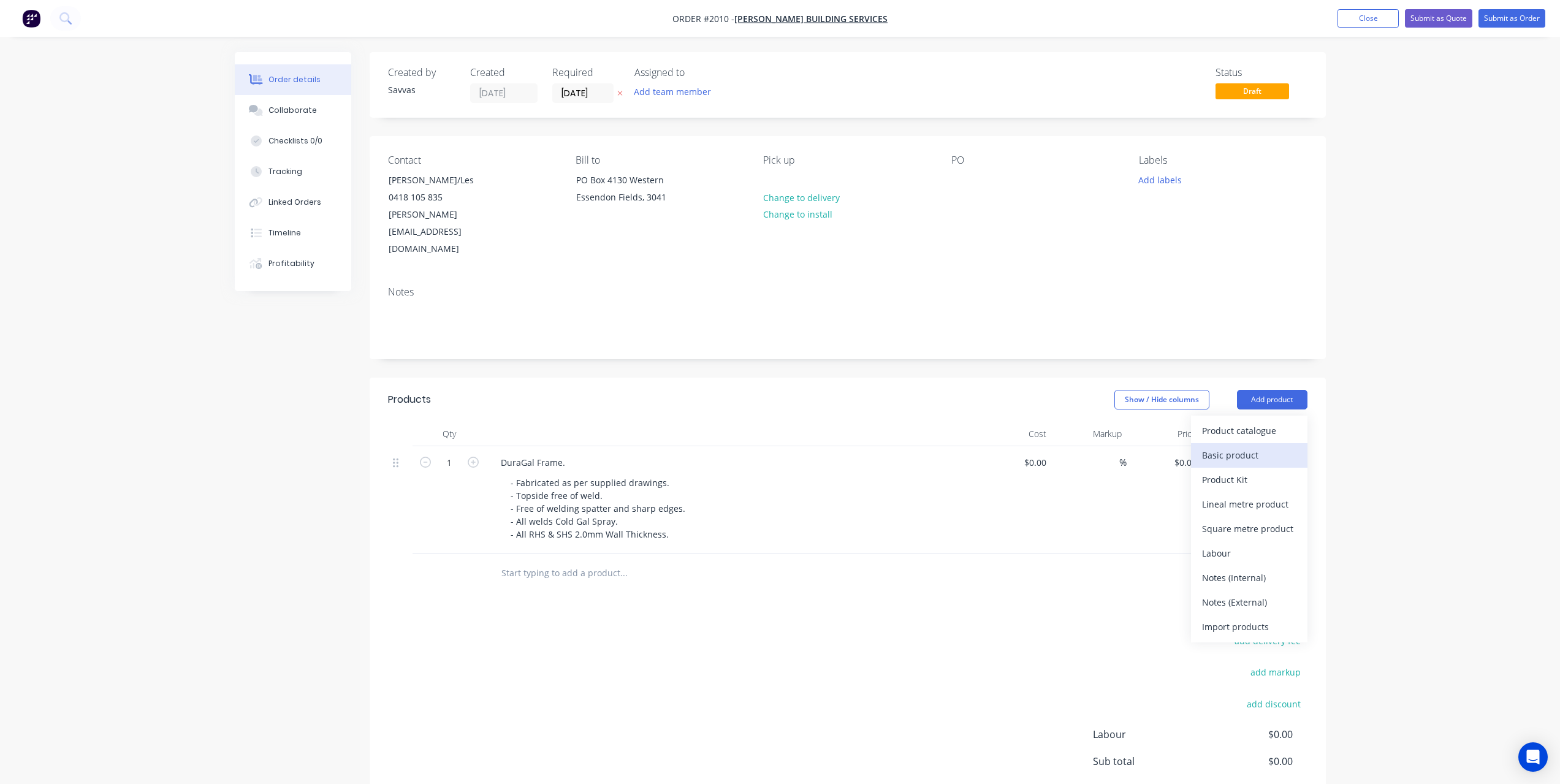
click at [1249, 446] on div "Basic product" at bounding box center [1249, 455] width 94 height 18
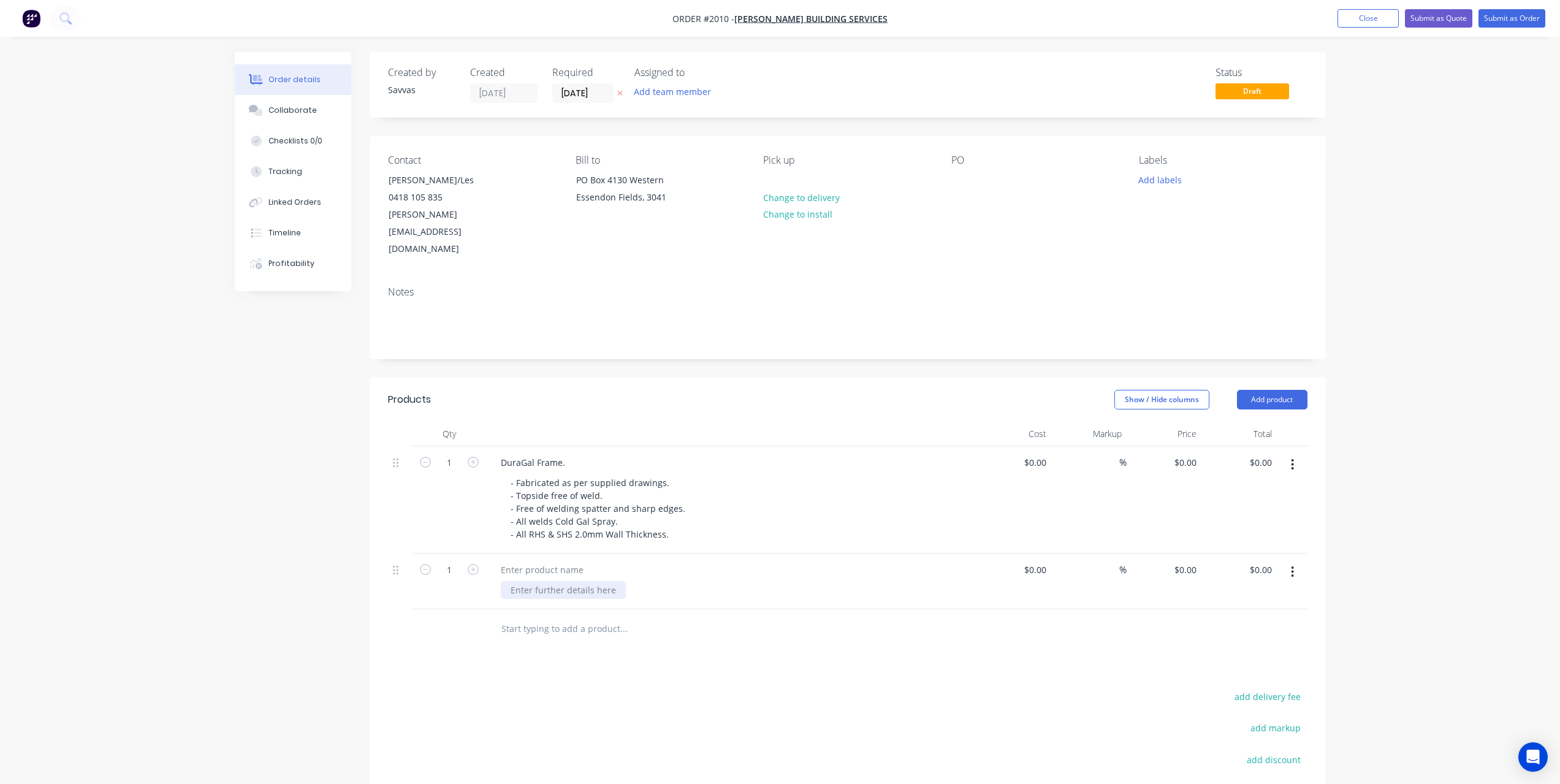
click at [547, 581] on div at bounding box center [563, 589] width 125 height 18
paste div
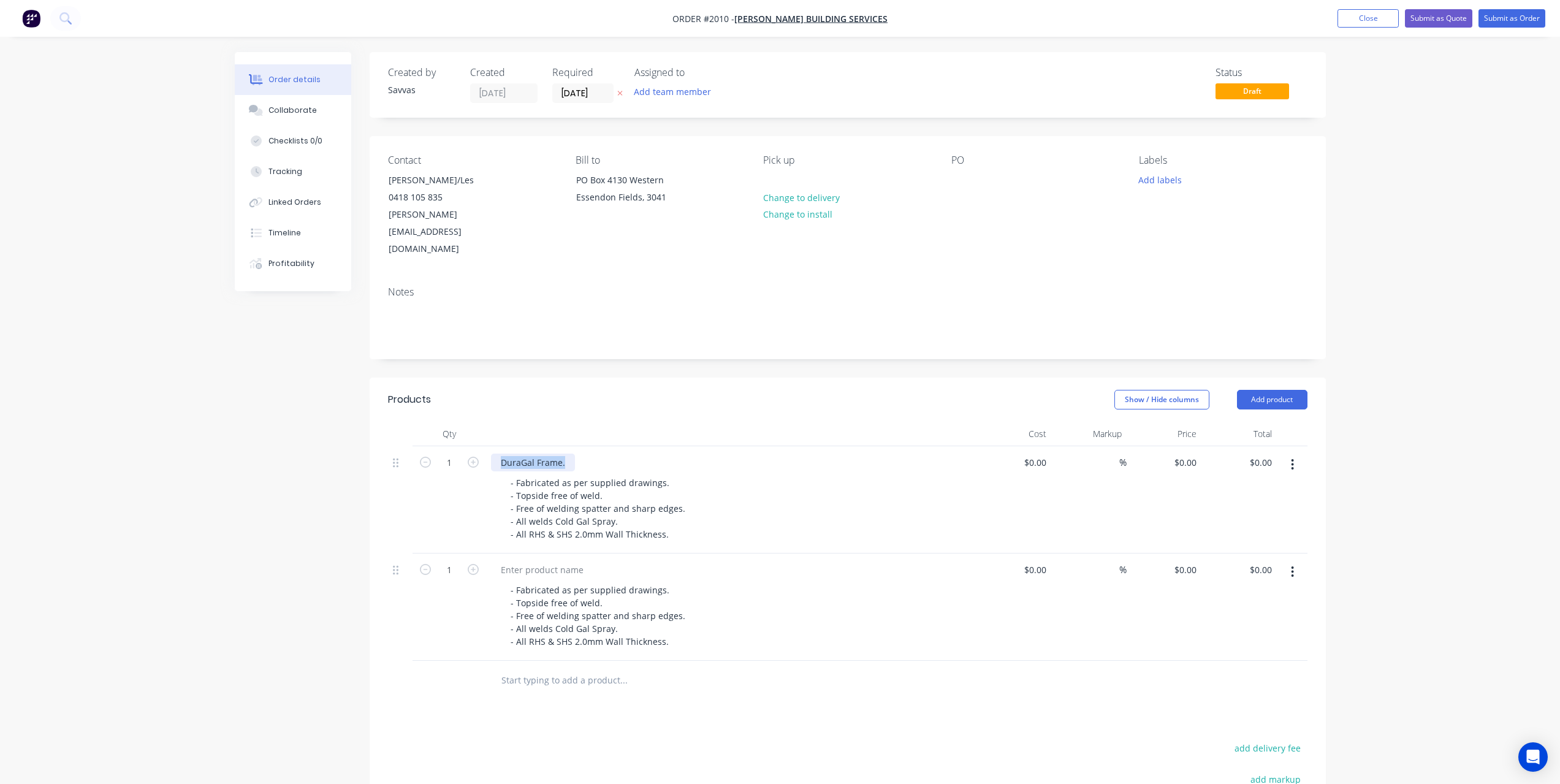
drag, startPoint x: 565, startPoint y: 430, endPoint x: 481, endPoint y: 432, distance: 84.0
click at [481, 446] on div "1 DuraGal Frame. - Fabricated as per supplied drawings. - Topside free of weld.…" at bounding box center [847, 500] width 919 height 107
copy div "DuraGal Frame."
click at [550, 561] on div at bounding box center [542, 569] width 102 height 18
drag, startPoint x: 565, startPoint y: 425, endPoint x: 455, endPoint y: 430, distance: 110.1
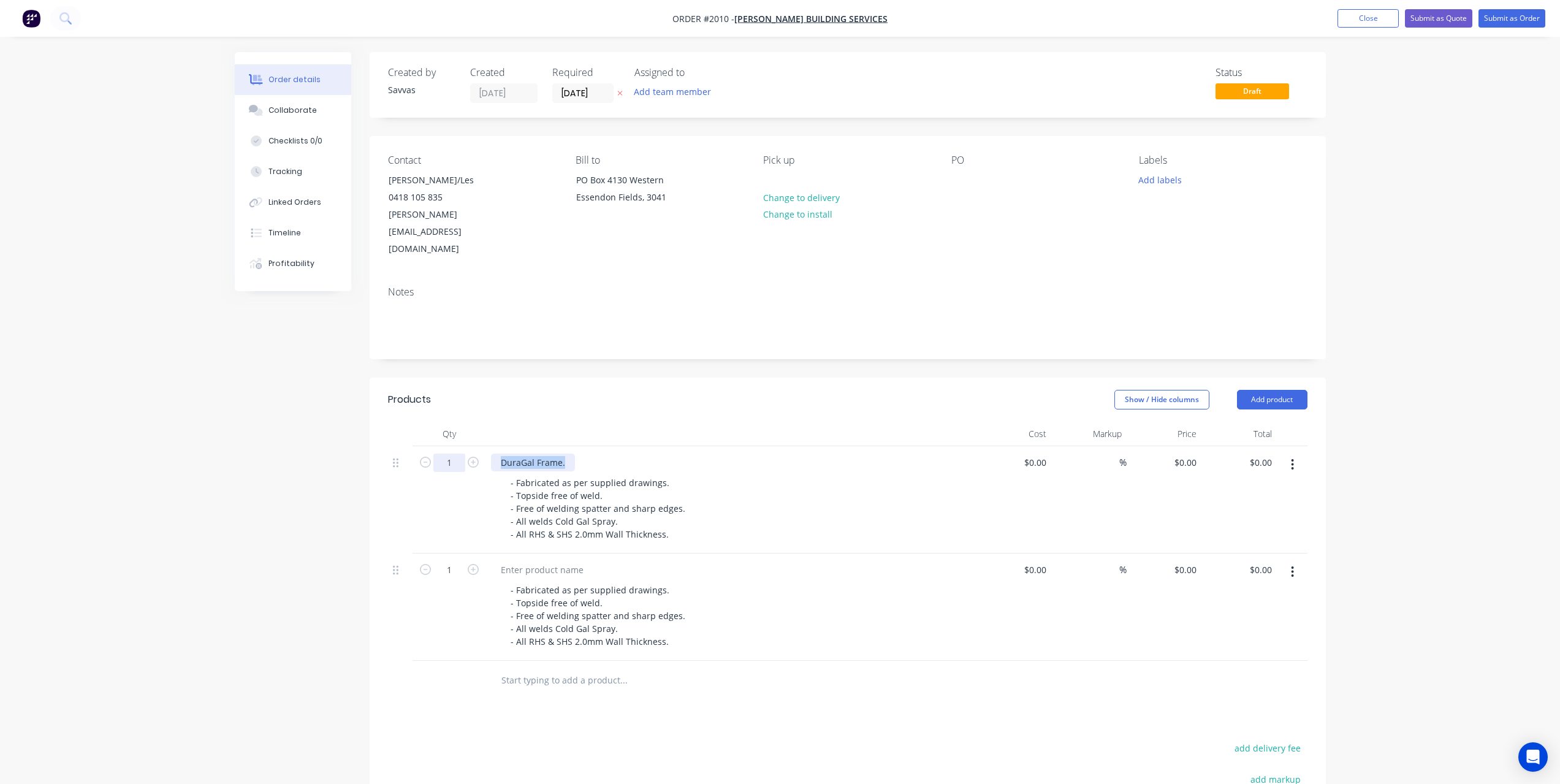
click at [455, 446] on div "1 DuraGal Frame. - Fabricated as per supplied drawings. - Topside free of weld.…" at bounding box center [847, 500] width 919 height 107
copy div "DuraGal Frame."
click at [554, 561] on div at bounding box center [542, 569] width 102 height 18
click at [537, 561] on div at bounding box center [542, 569] width 102 height 18
paste div
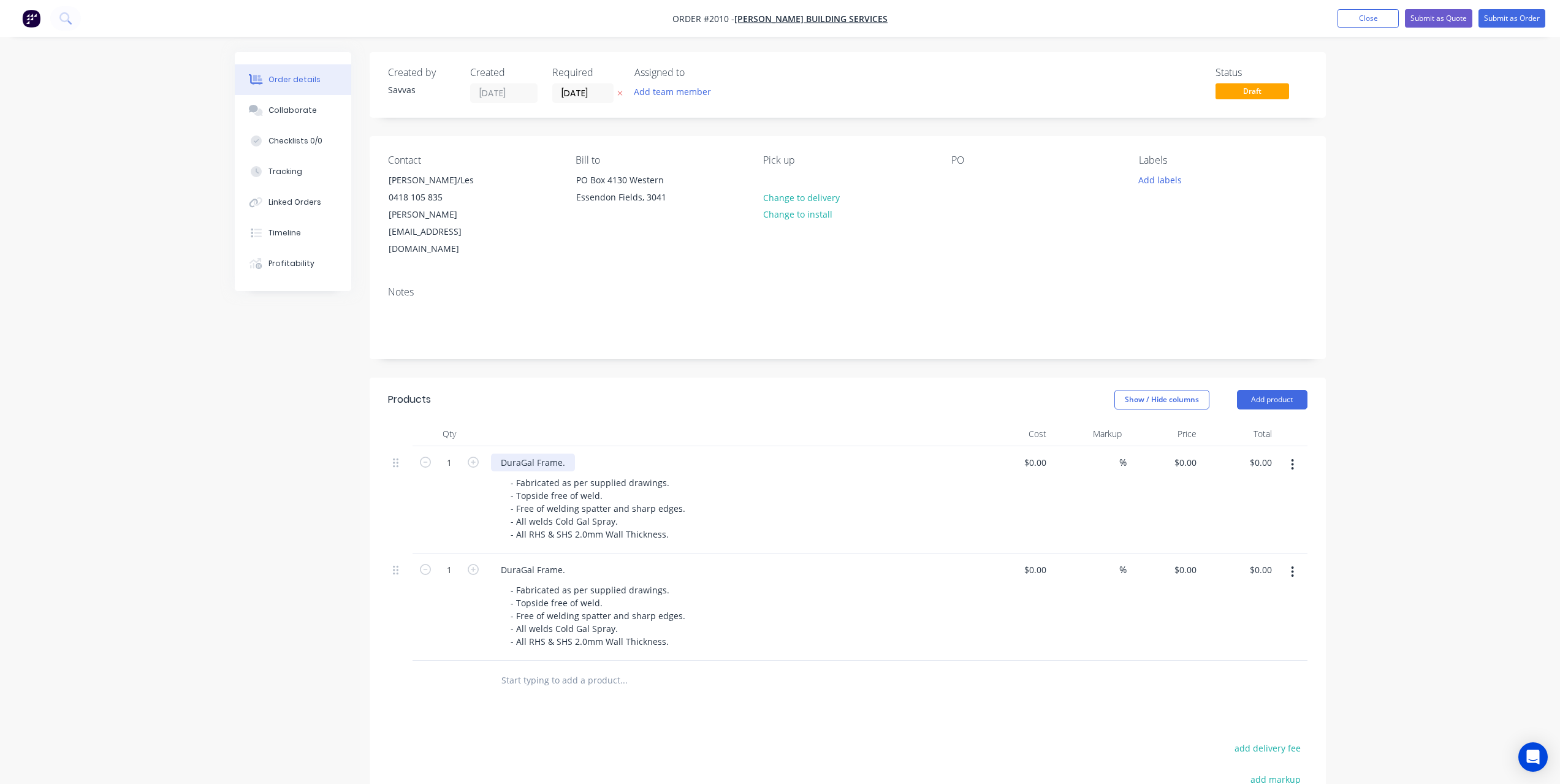
click at [565, 453] on div "DuraGal Frame." at bounding box center [533, 462] width 84 height 18
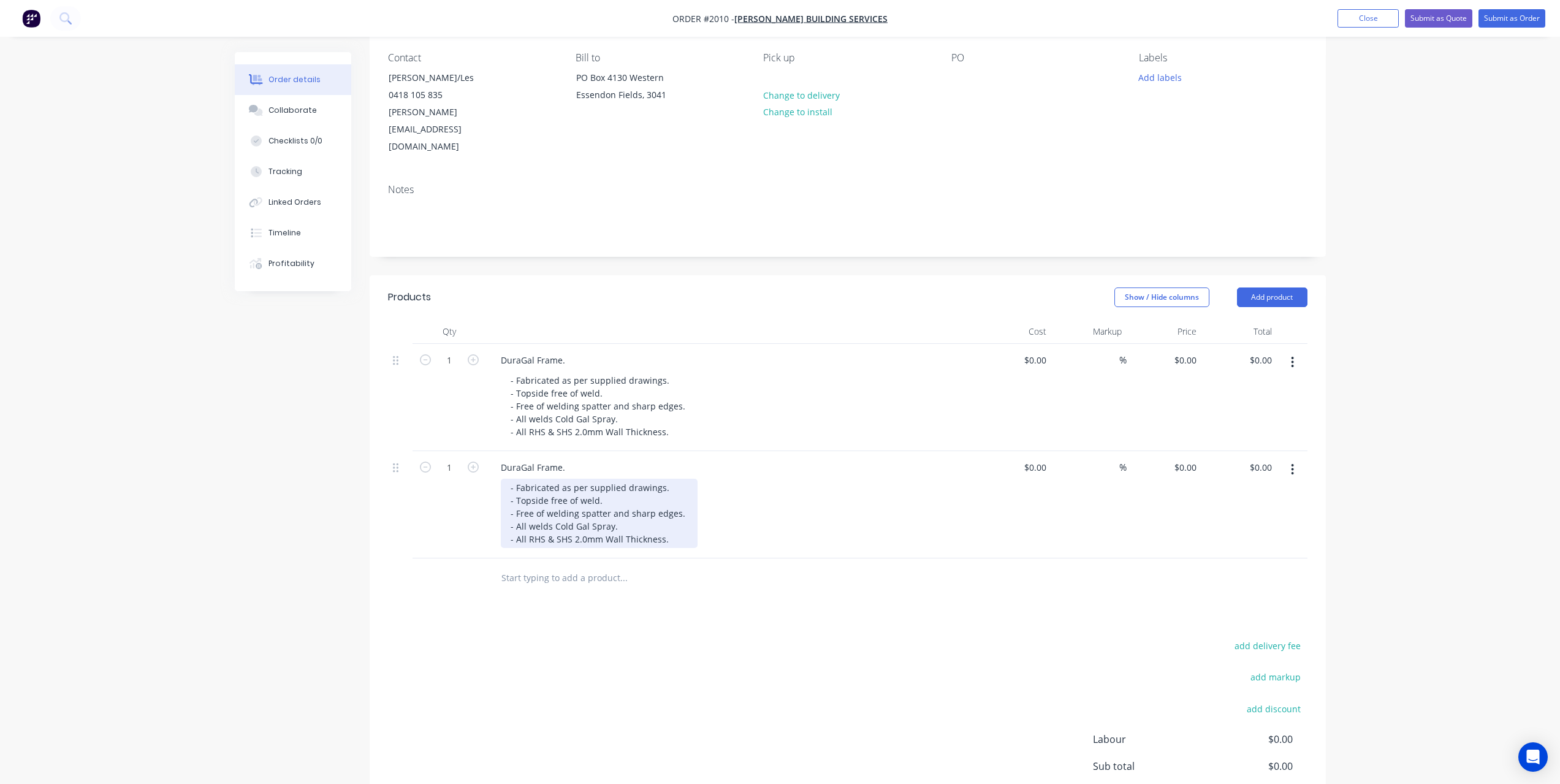
scroll to position [195, 0]
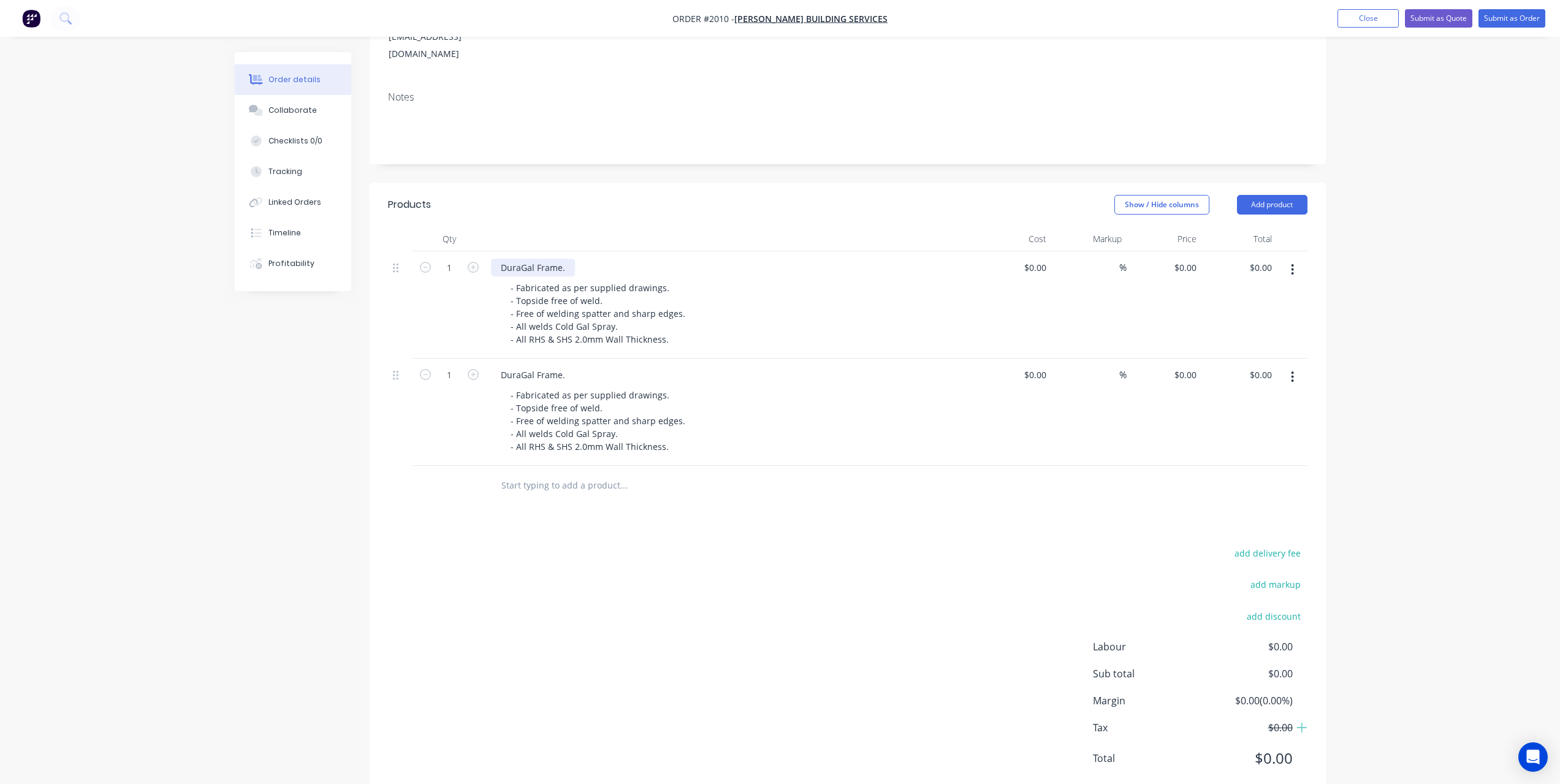
click at [567, 259] on div "DuraGal Frame." at bounding box center [533, 267] width 84 height 18
click at [569, 366] on div "DuraGal Frame." at bounding box center [533, 375] width 84 height 18
click at [563, 366] on div "DuraGal Frame." at bounding box center [533, 375] width 84 height 18
click at [1183, 259] on div "0 $0.00" at bounding box center [1185, 267] width 33 height 18
type input "$710.00"
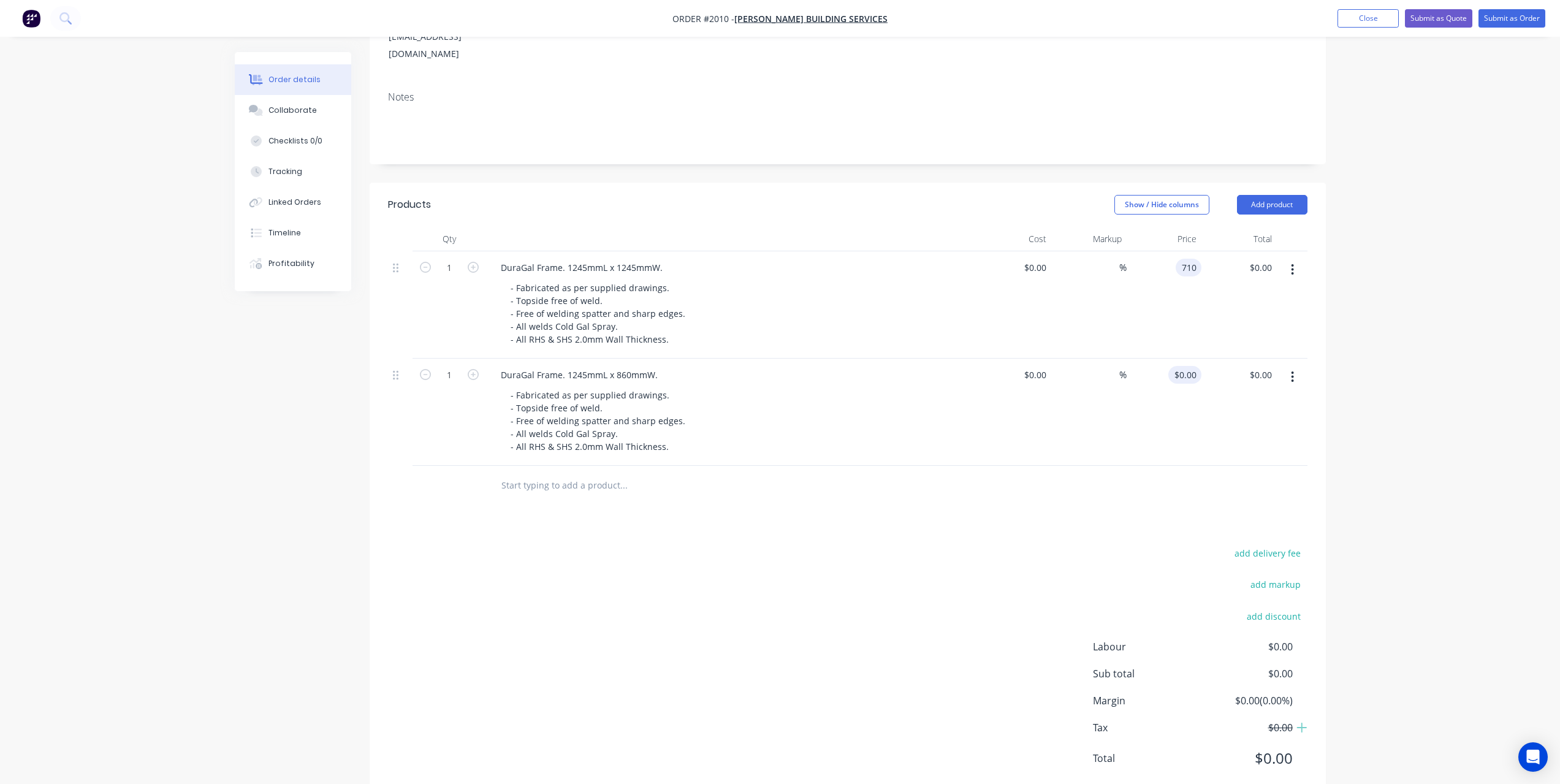
type input "$710.00"
click at [1185, 366] on div "0 $0.00" at bounding box center [1185, 375] width 33 height 18
type input "$650.00"
click at [1022, 500] on div "Products Show / Hide columns Add product Qty Cost Markup Price Total 1 DuraGal …" at bounding box center [848, 491] width 957 height 617
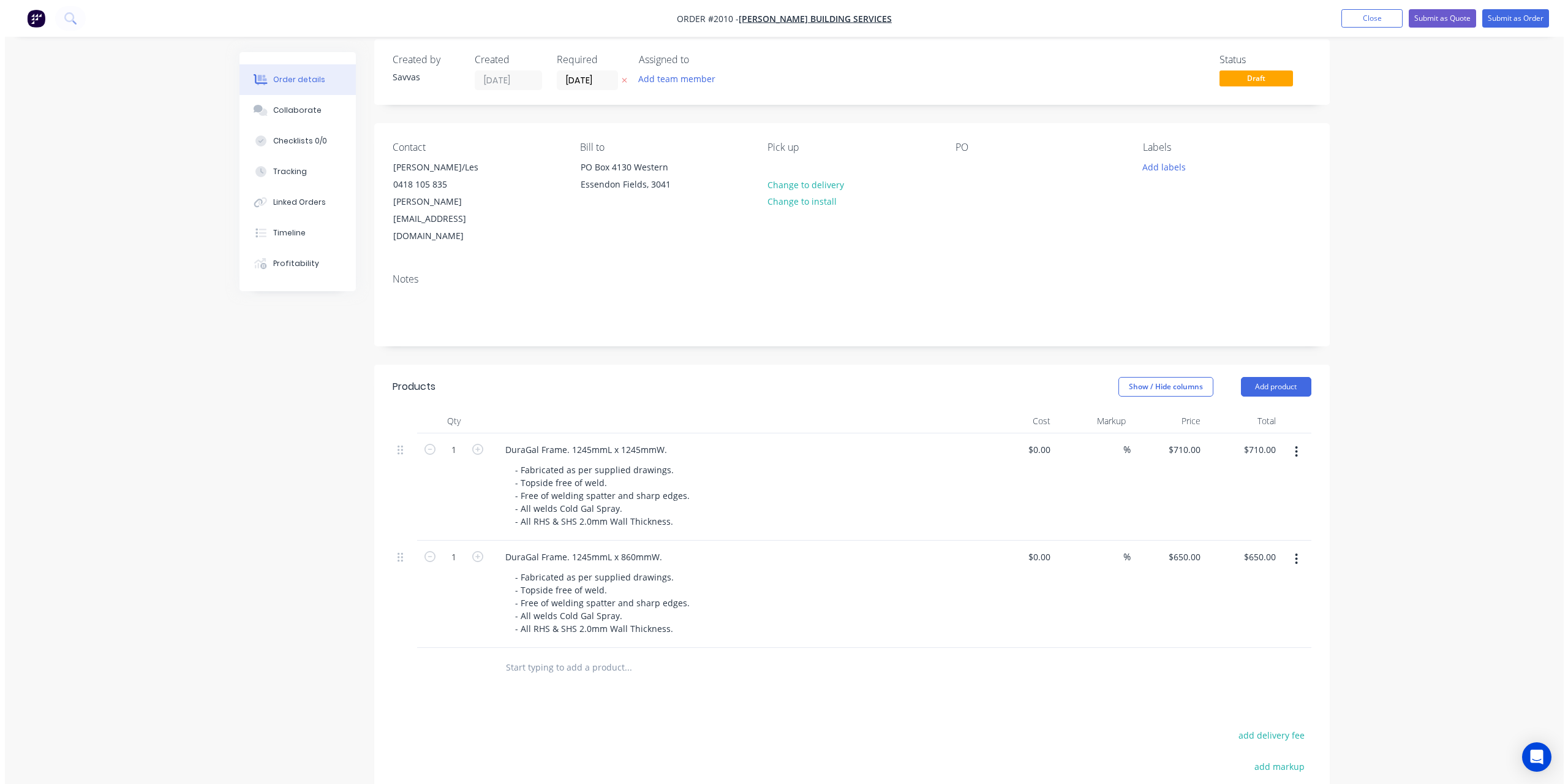
scroll to position [0, 0]
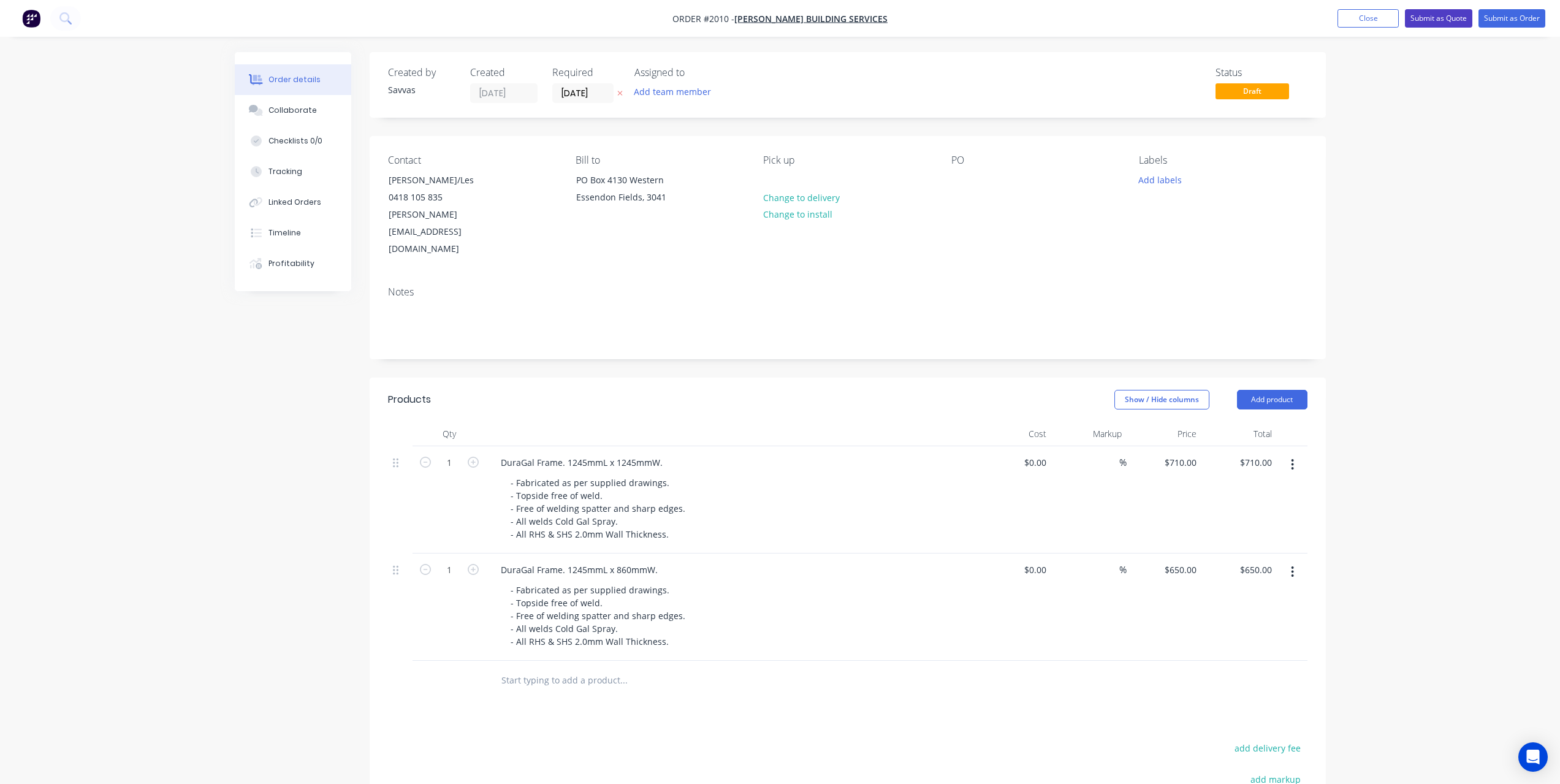
click at [1451, 20] on button "Submit as Quote" at bounding box center [1438, 18] width 67 height 18
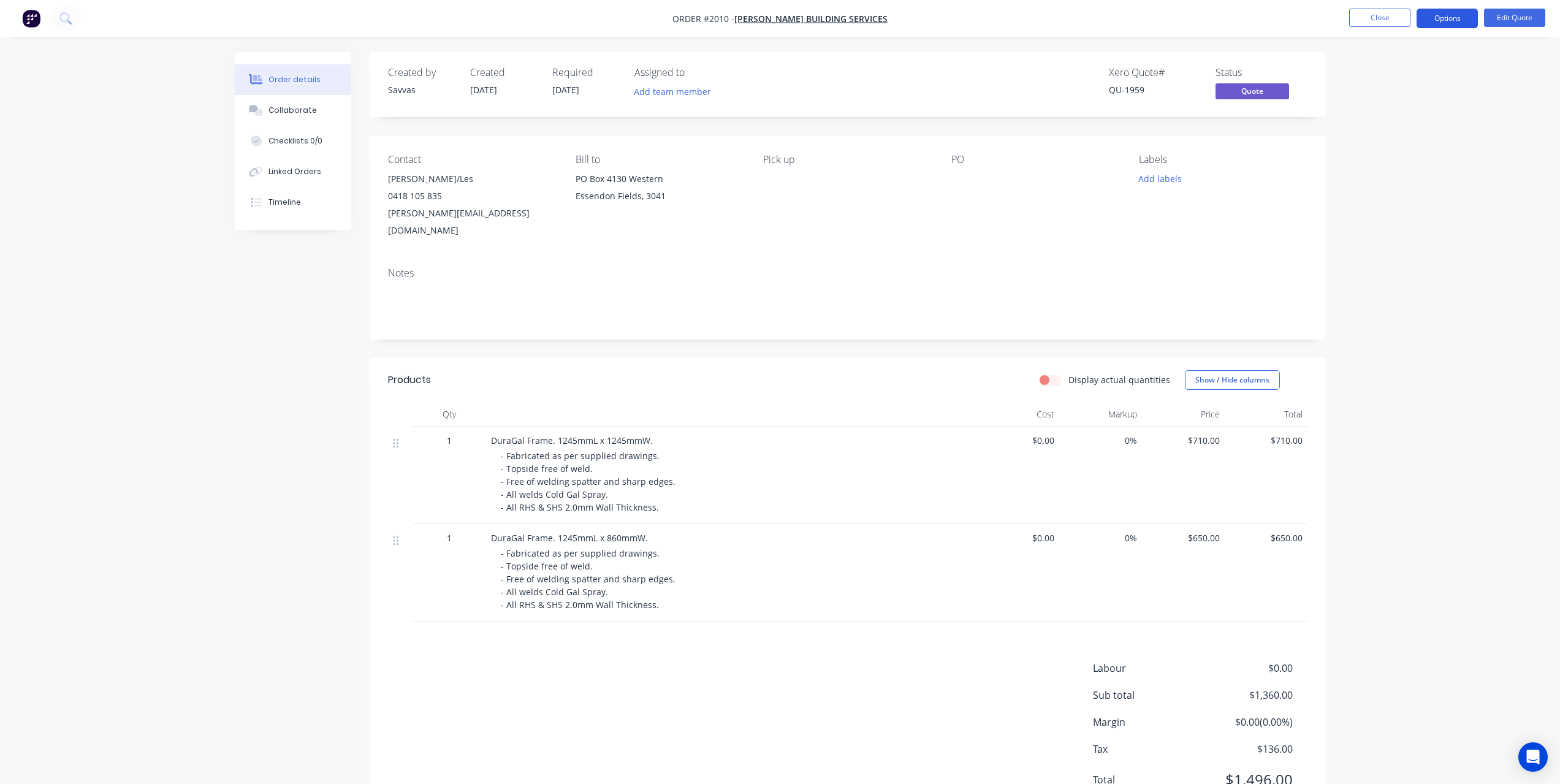
click at [1442, 22] on button "Options" at bounding box center [1447, 18] width 62 height 20
click at [1404, 95] on div "Proforma Invoice" at bounding box center [1411, 99] width 113 height 18
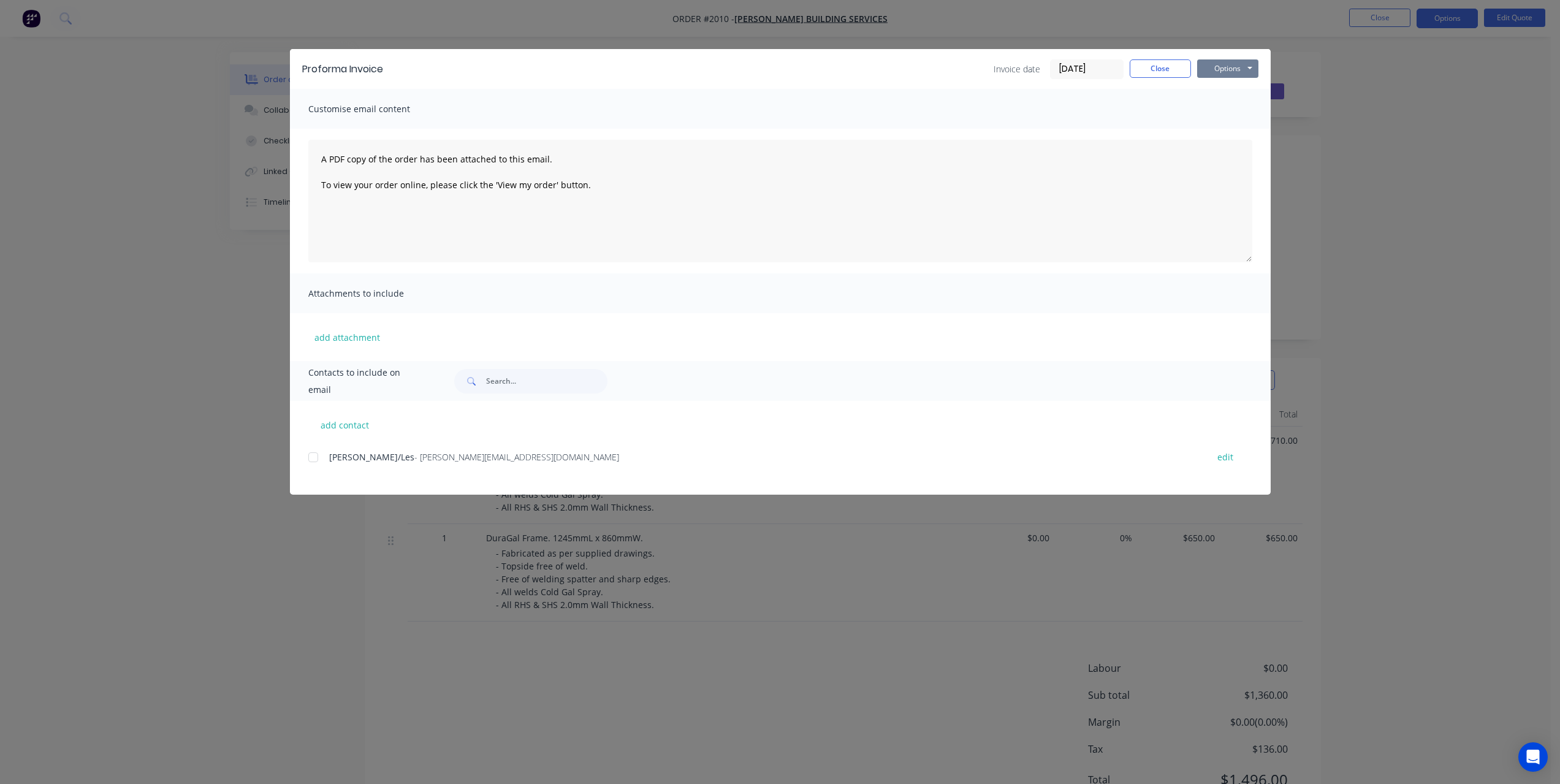
click at [1221, 67] on button "Options" at bounding box center [1228, 69] width 62 height 18
click at [1223, 112] on button "Print" at bounding box center [1236, 110] width 79 height 20
click at [1150, 67] on button "Close" at bounding box center [1160, 69] width 62 height 18
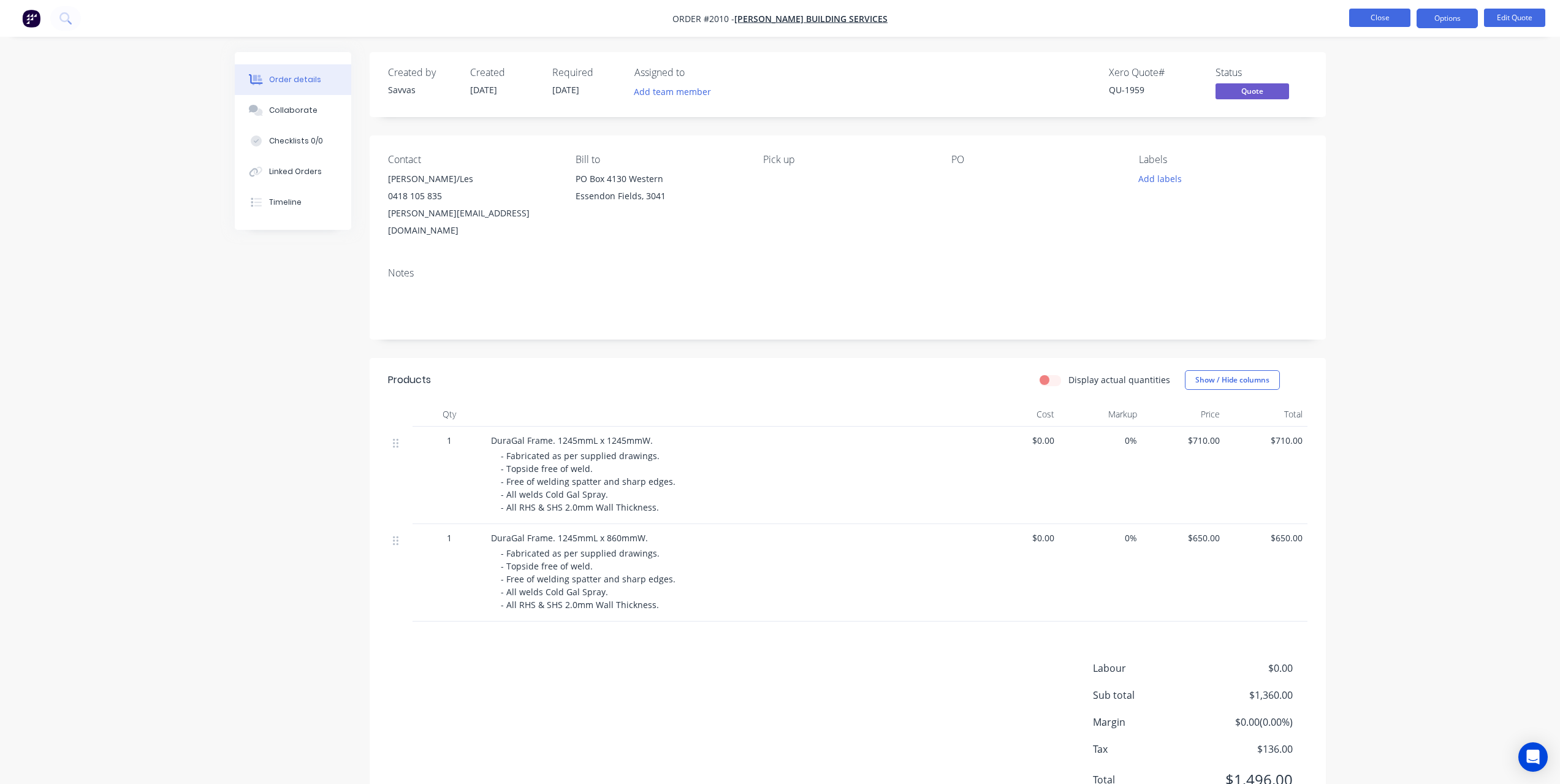
click at [1393, 14] on button "Close" at bounding box center [1380, 18] width 62 height 18
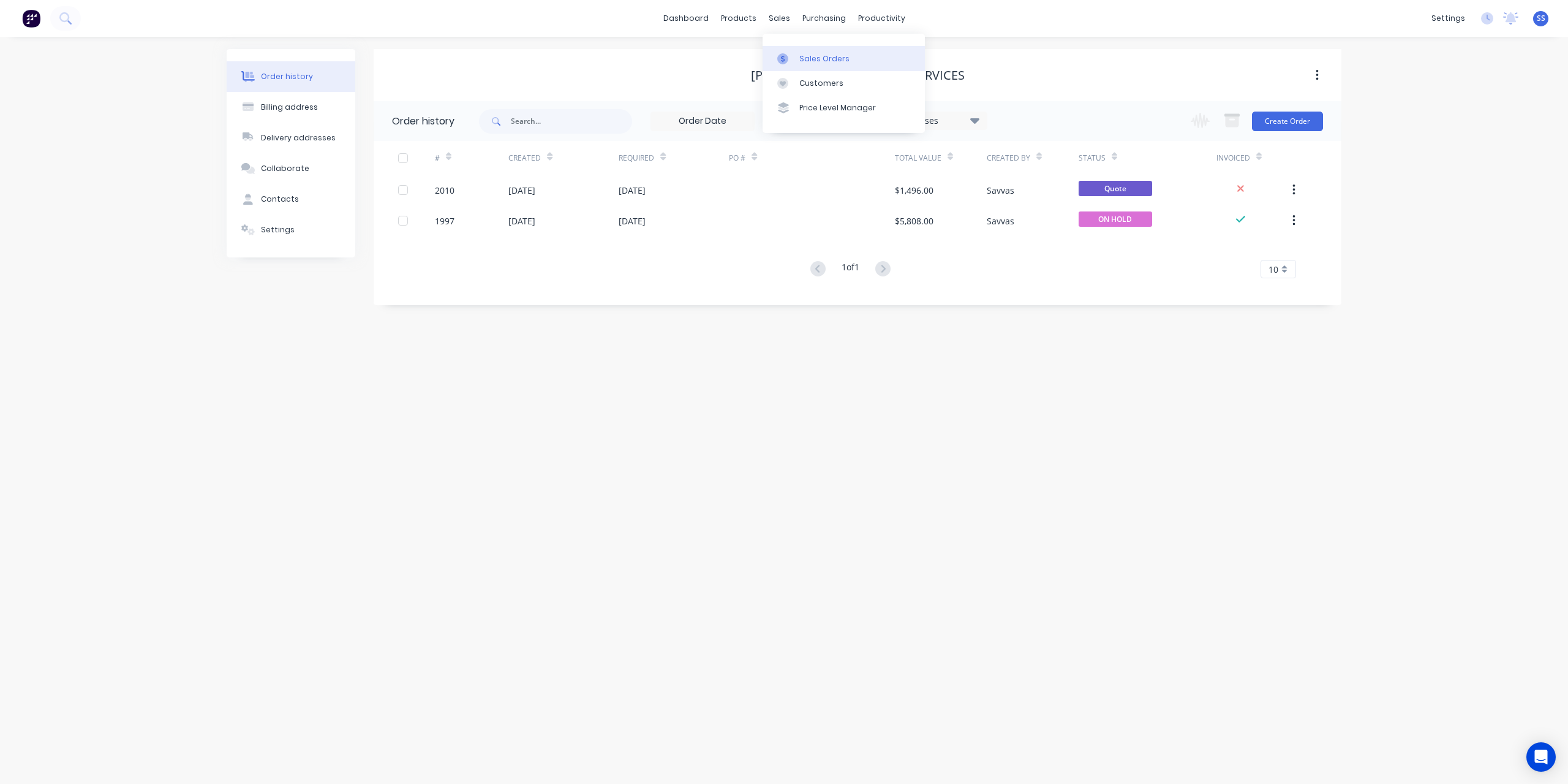
click at [783, 50] on link "Sales Orders" at bounding box center [844, 58] width 162 height 24
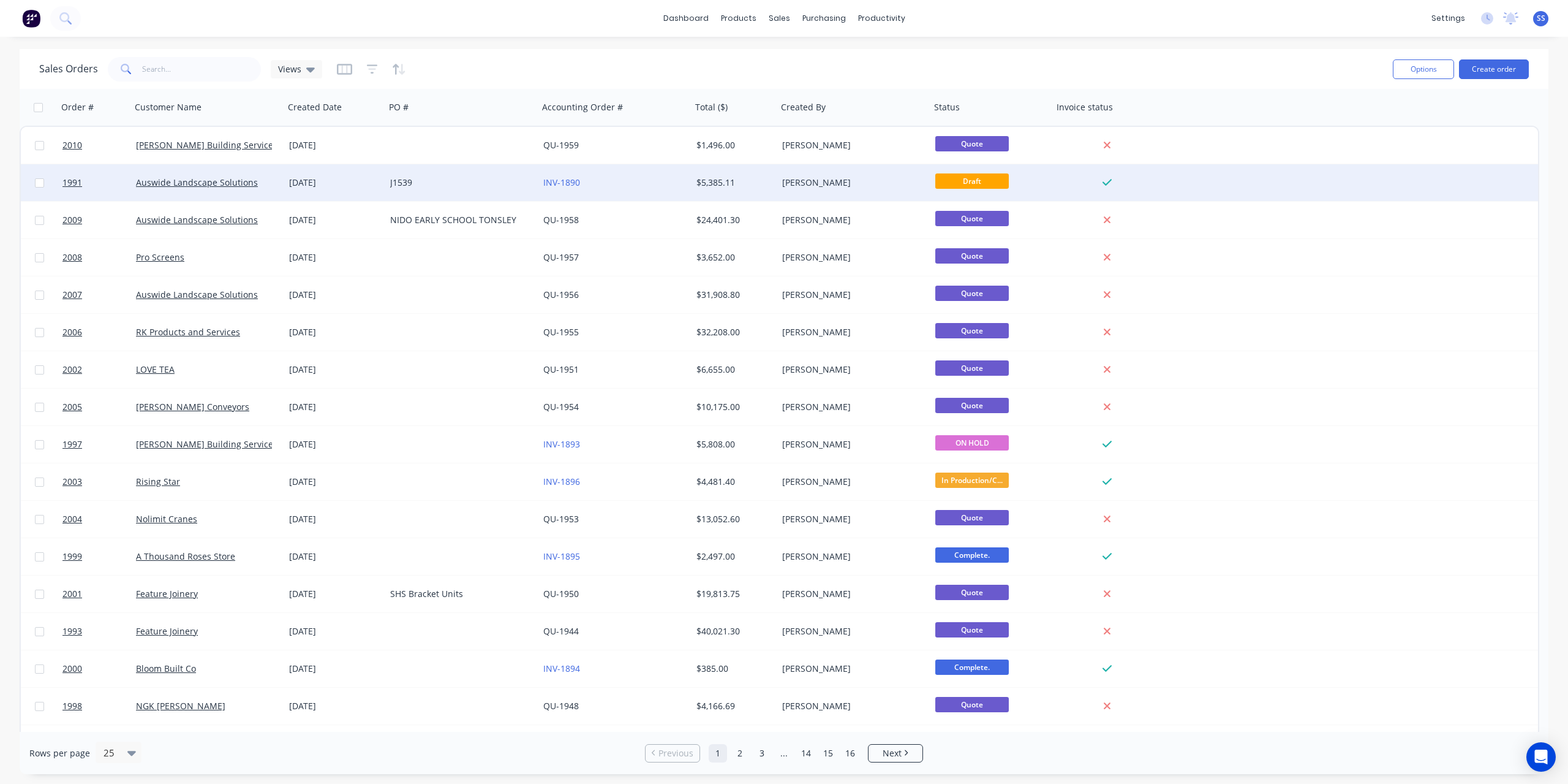
click at [494, 189] on div "J1539" at bounding box center [462, 183] width 153 height 37
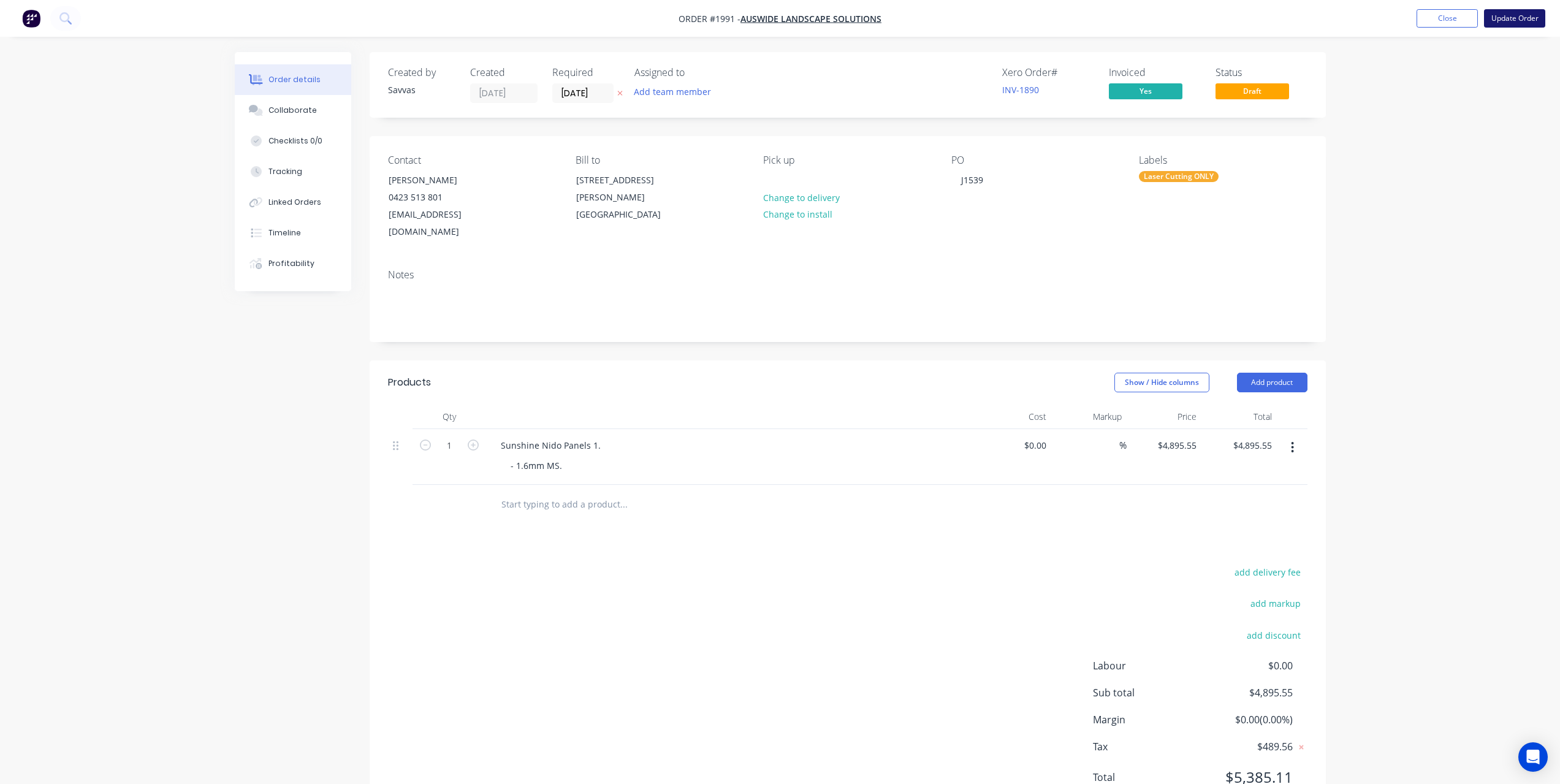
click at [1511, 22] on button "Update Order" at bounding box center [1515, 18] width 62 height 18
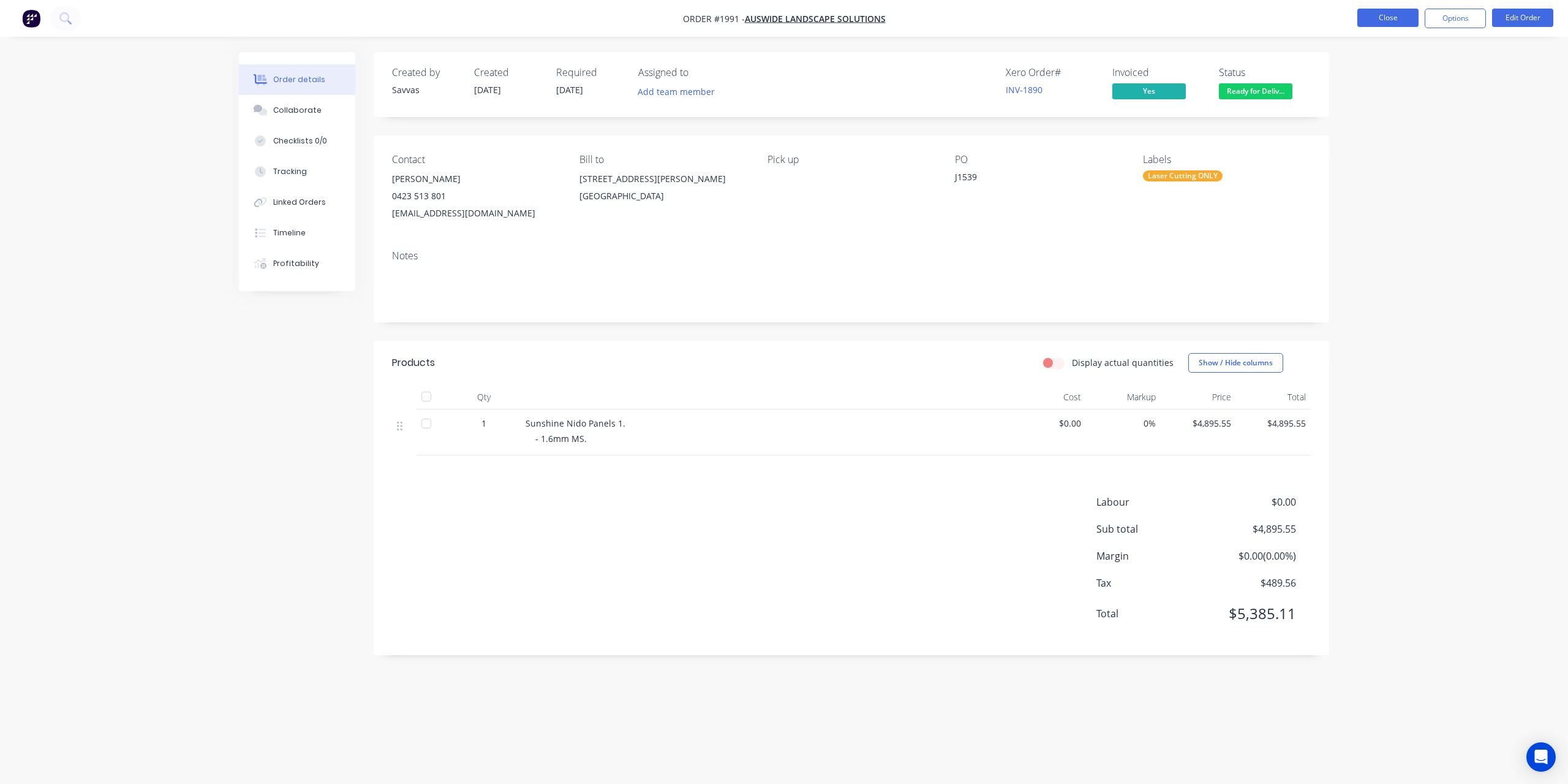
click at [1381, 20] on button "Close" at bounding box center [1388, 18] width 62 height 18
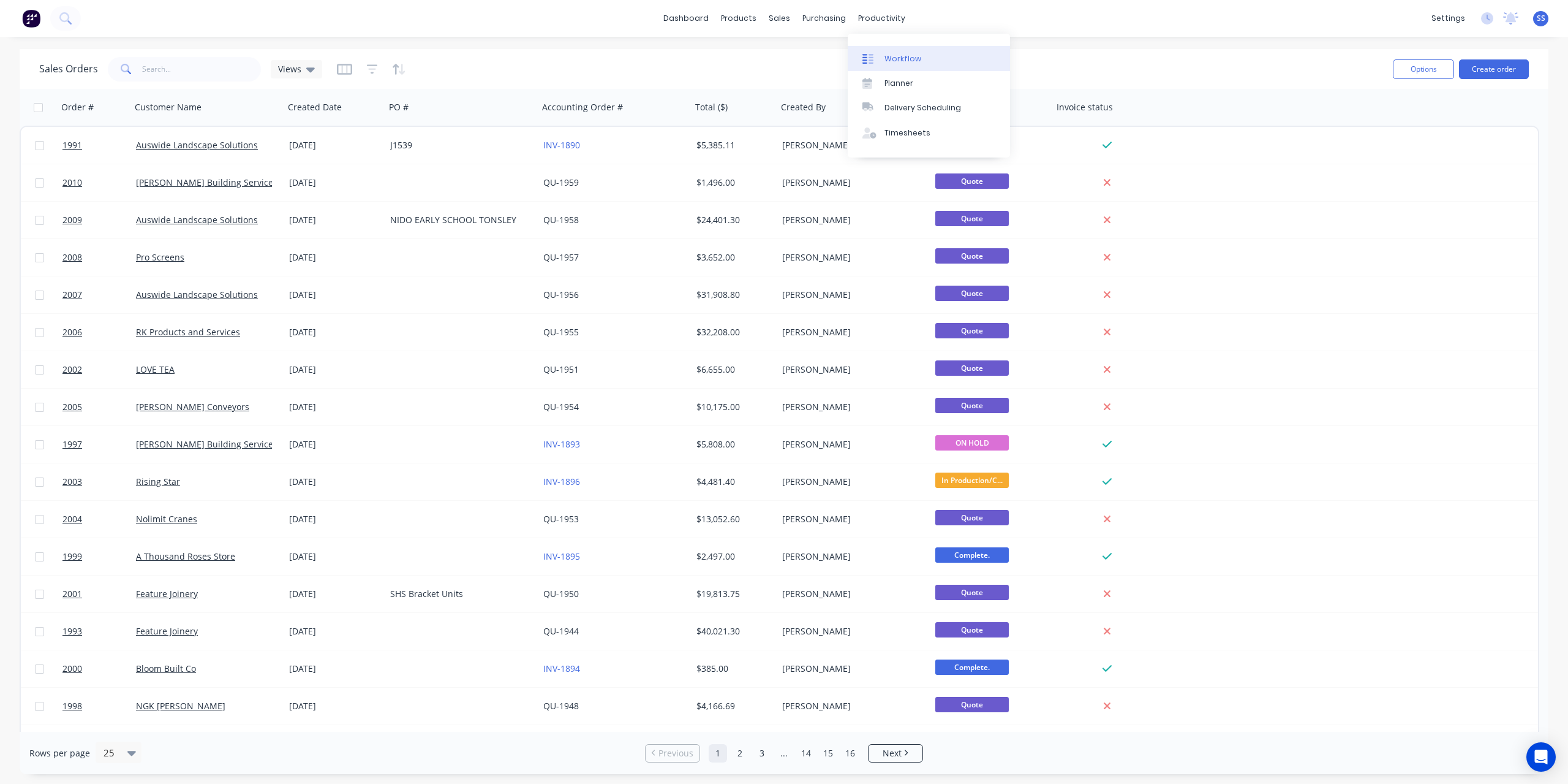
click at [886, 54] on div "Workflow" at bounding box center [903, 58] width 37 height 11
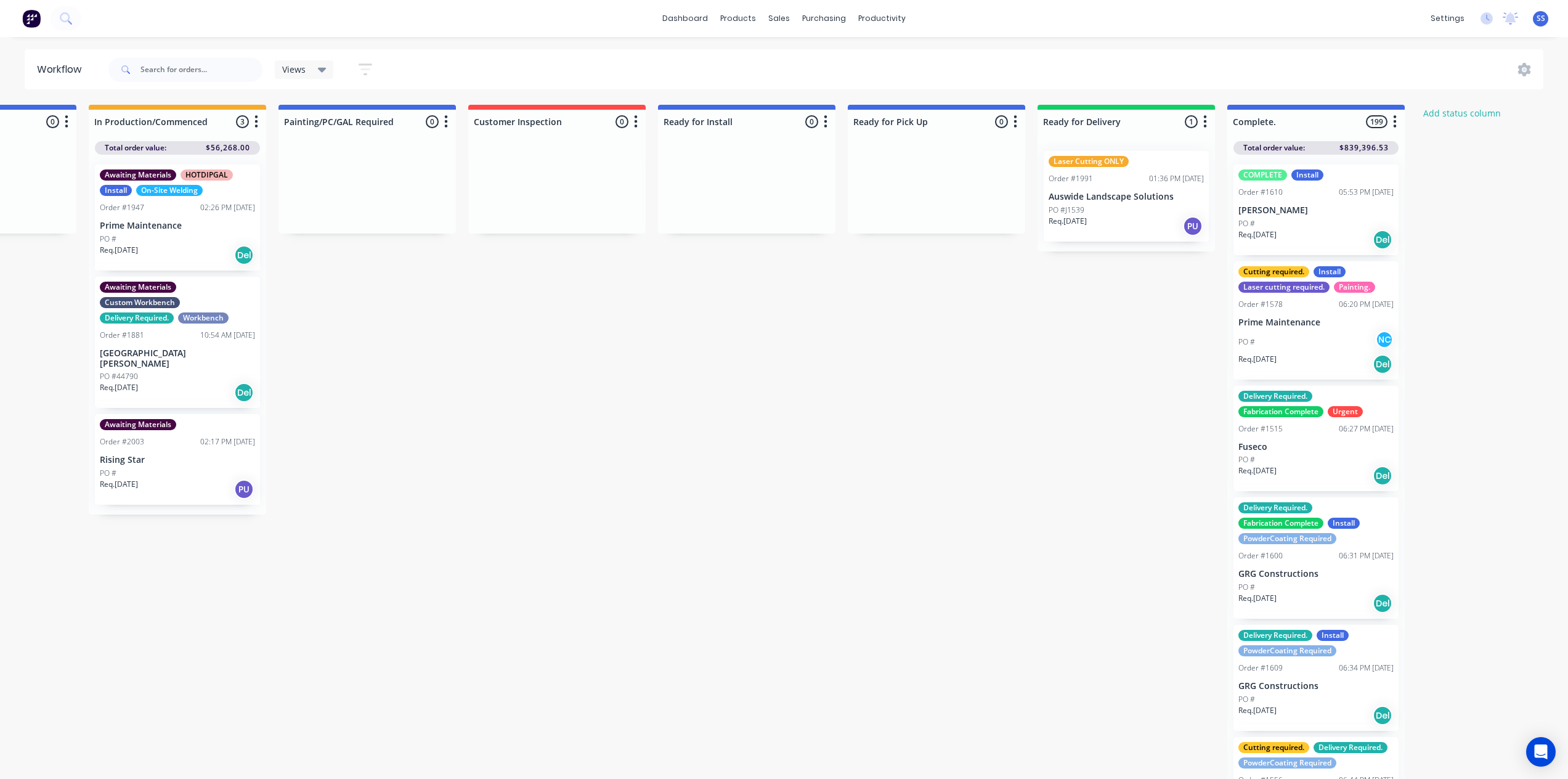
scroll to position [0, 644]
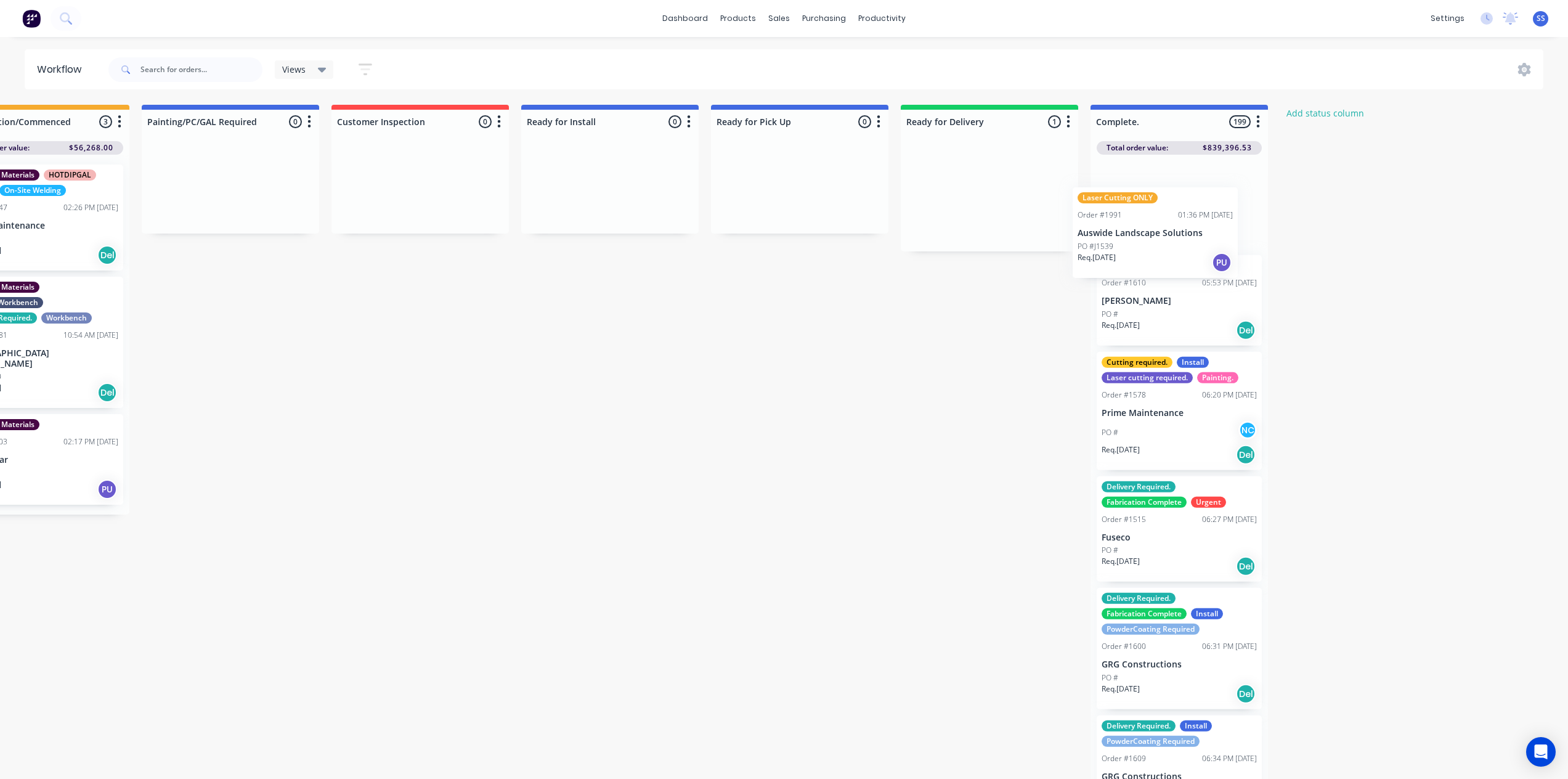
drag, startPoint x: 988, startPoint y: 213, endPoint x: 1158, endPoint y: 251, distance: 174.2
click at [1158, 251] on div "Submitted 1 Status colour #273444 hex #273444 Save Cancel Summaries Total order…" at bounding box center [464, 445] width 2234 height 681
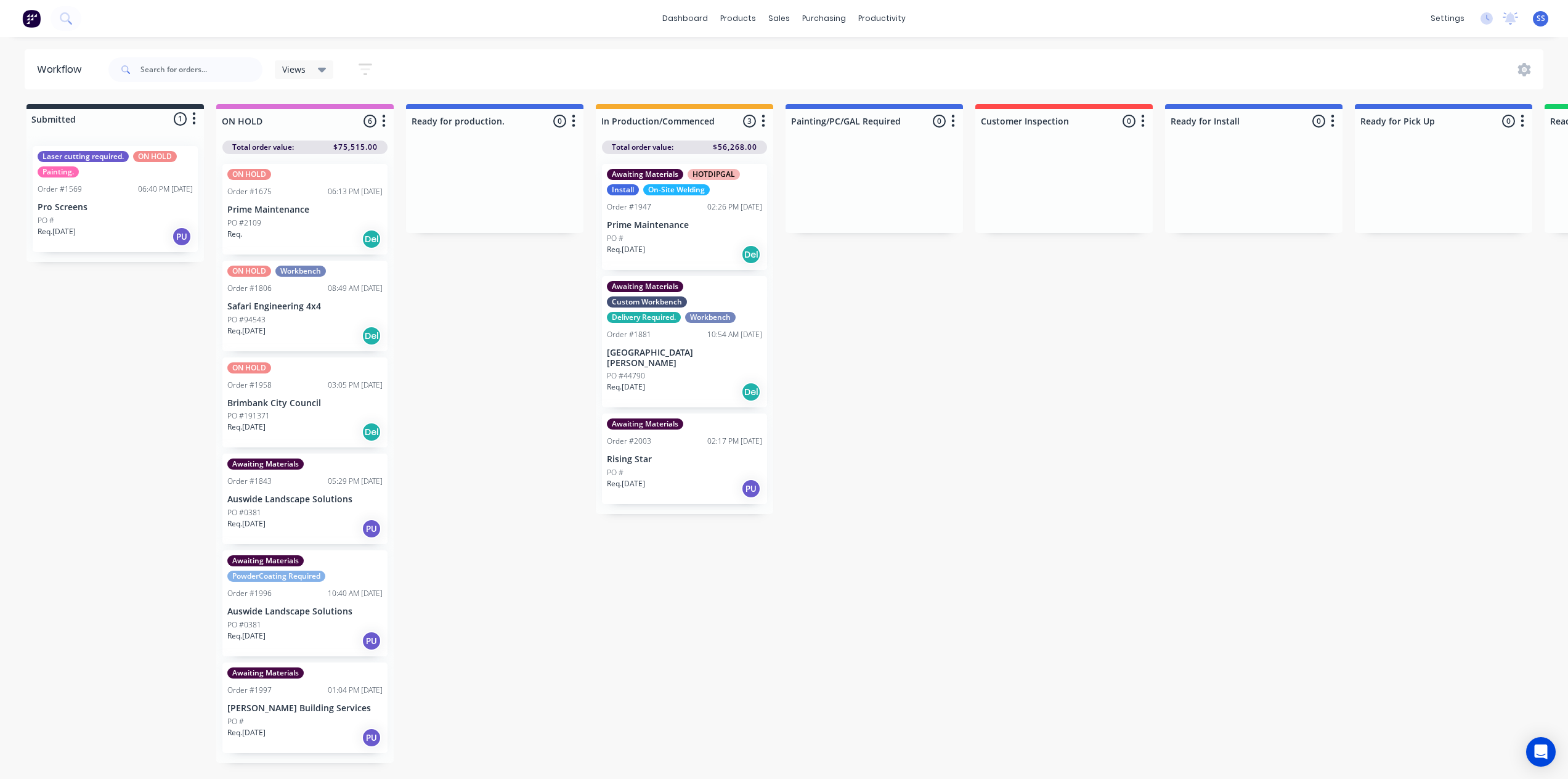
scroll to position [0, 0]
click at [310, 236] on div "Req. Del" at bounding box center [305, 240] width 155 height 21
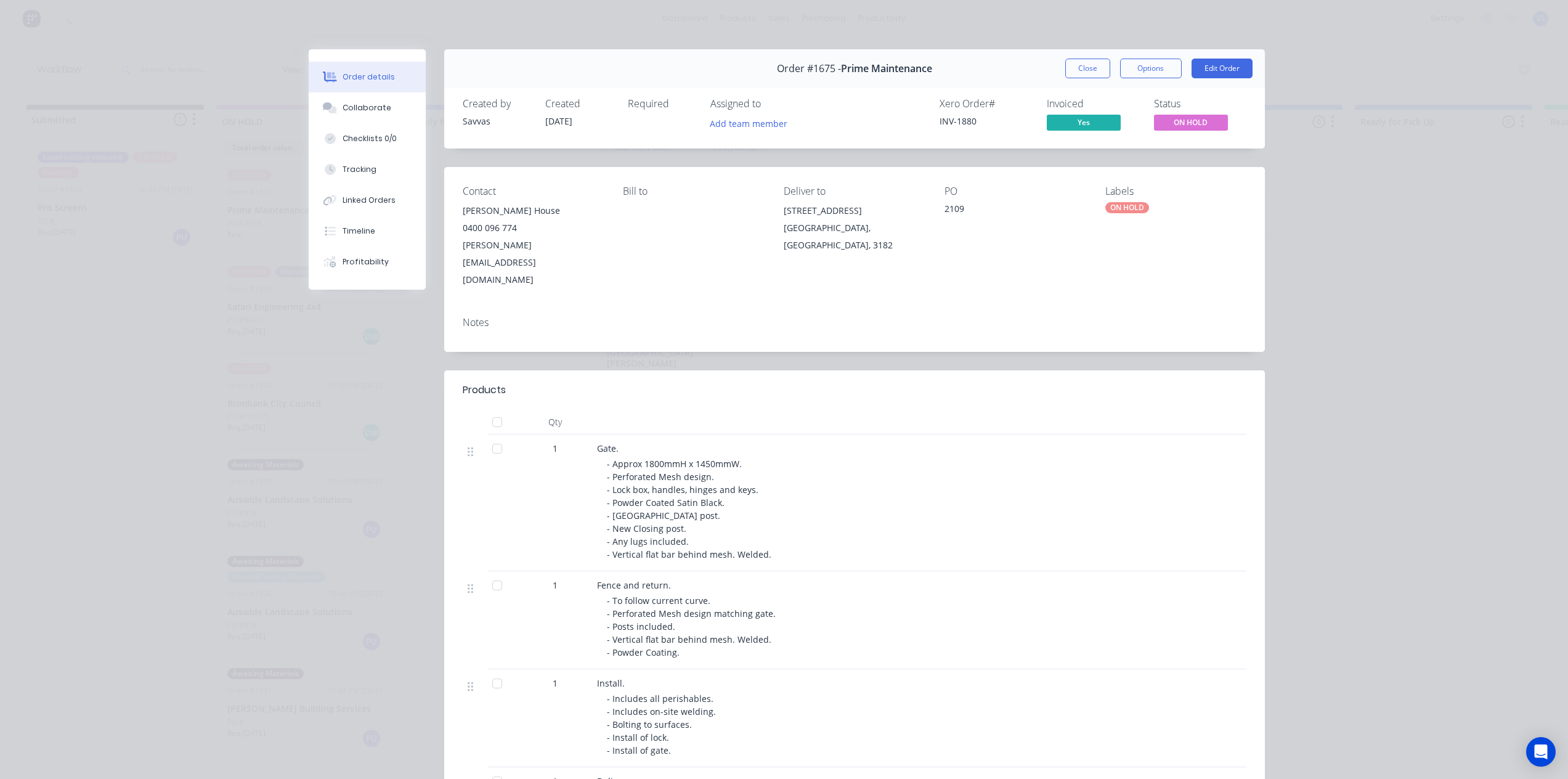
click at [1070, 65] on button "Close" at bounding box center [1088, 68] width 45 height 20
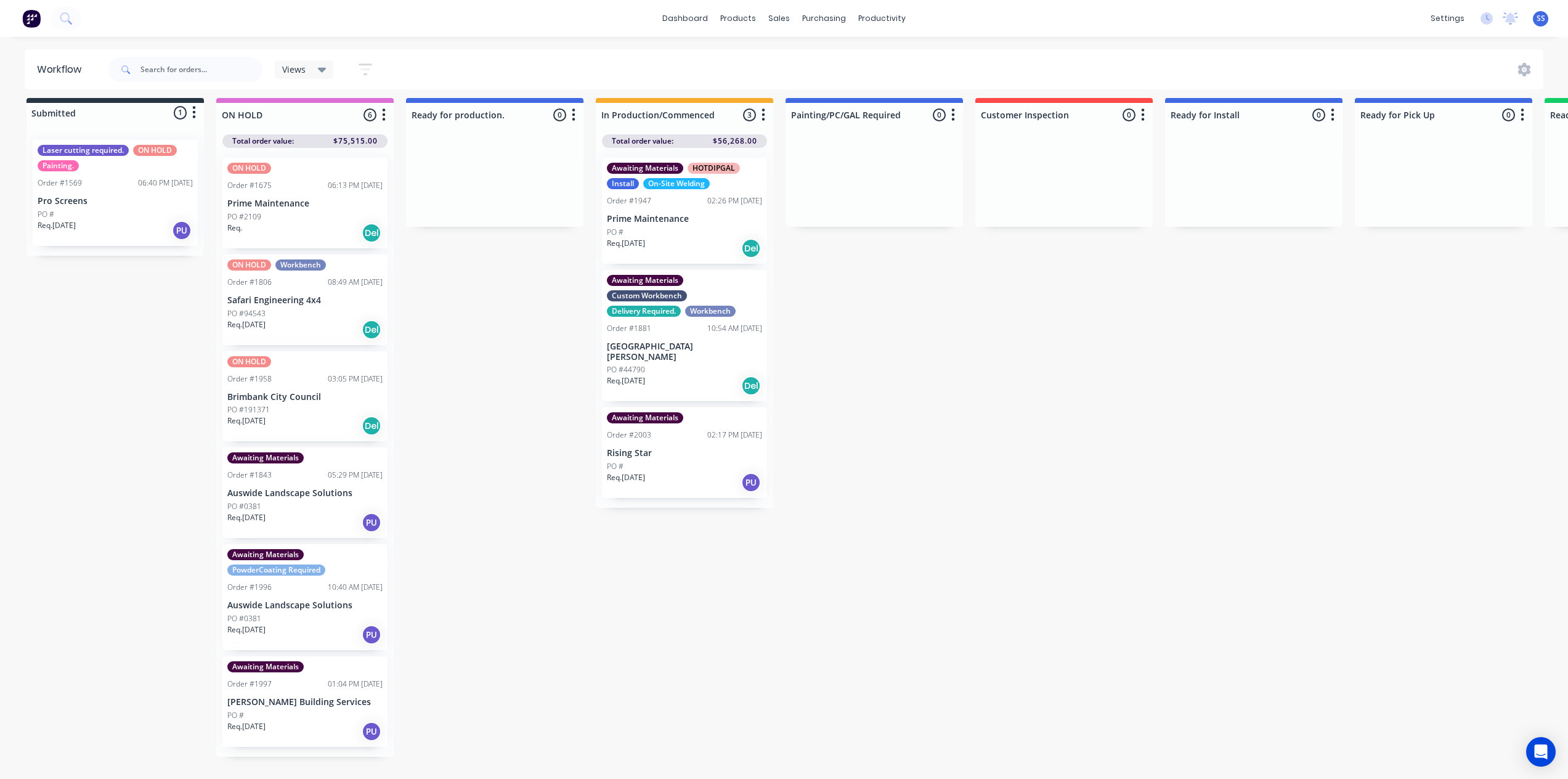
scroll to position [16, 0]
click at [387, 262] on div "Labels" at bounding box center [399, 256] width 124 height 25
click at [361, 324] on div at bounding box center [360, 333] width 24 height 24
click at [359, 303] on div at bounding box center [360, 309] width 24 height 24
click at [359, 322] on div at bounding box center [360, 333] width 24 height 24
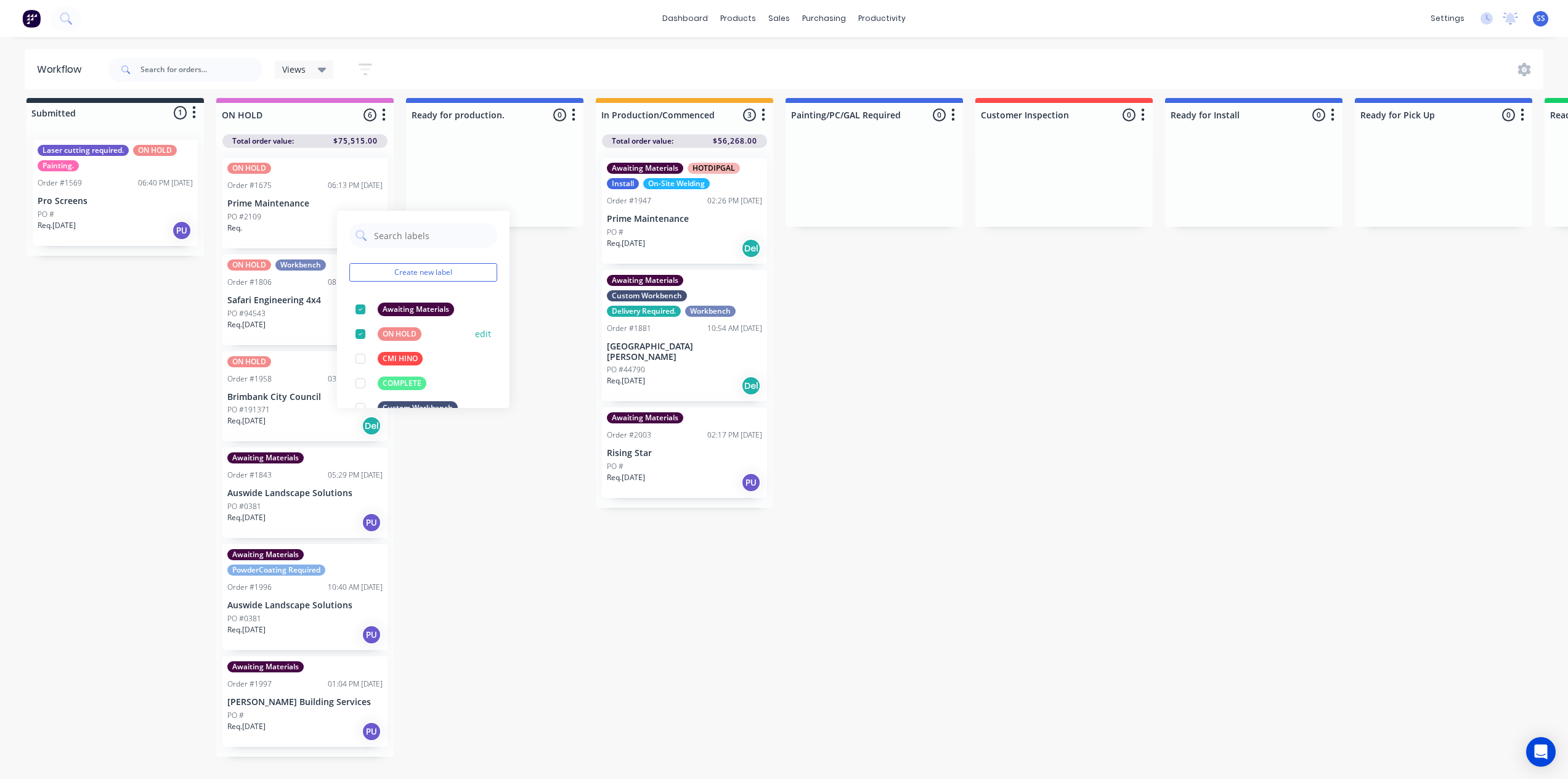
click at [360, 324] on div at bounding box center [360, 333] width 24 height 24
click at [462, 456] on div "Submitted 1 Status colour #273444 hex #273444 Save Cancel Summaries Total order…" at bounding box center [1108, 439] width 2234 height 681
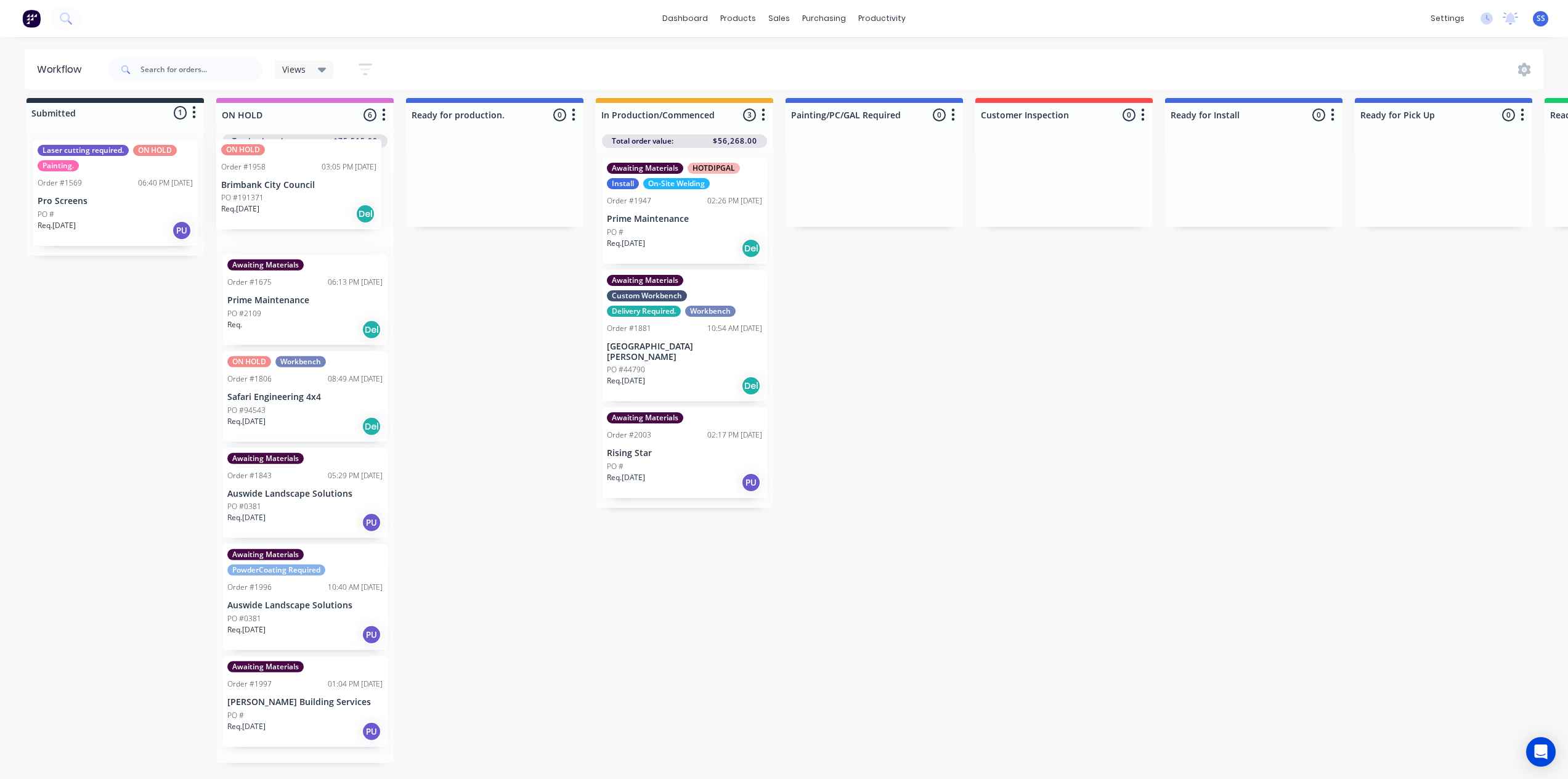
scroll to position [5, 0]
drag, startPoint x: 341, startPoint y: 396, endPoint x: 335, endPoint y: 210, distance: 186.1
click at [335, 180] on div "Awaiting Materials Order #1675 06:13 PM [DATE] Prime Maintenance PO #2109 Req. …" at bounding box center [304, 456] width 177 height 615
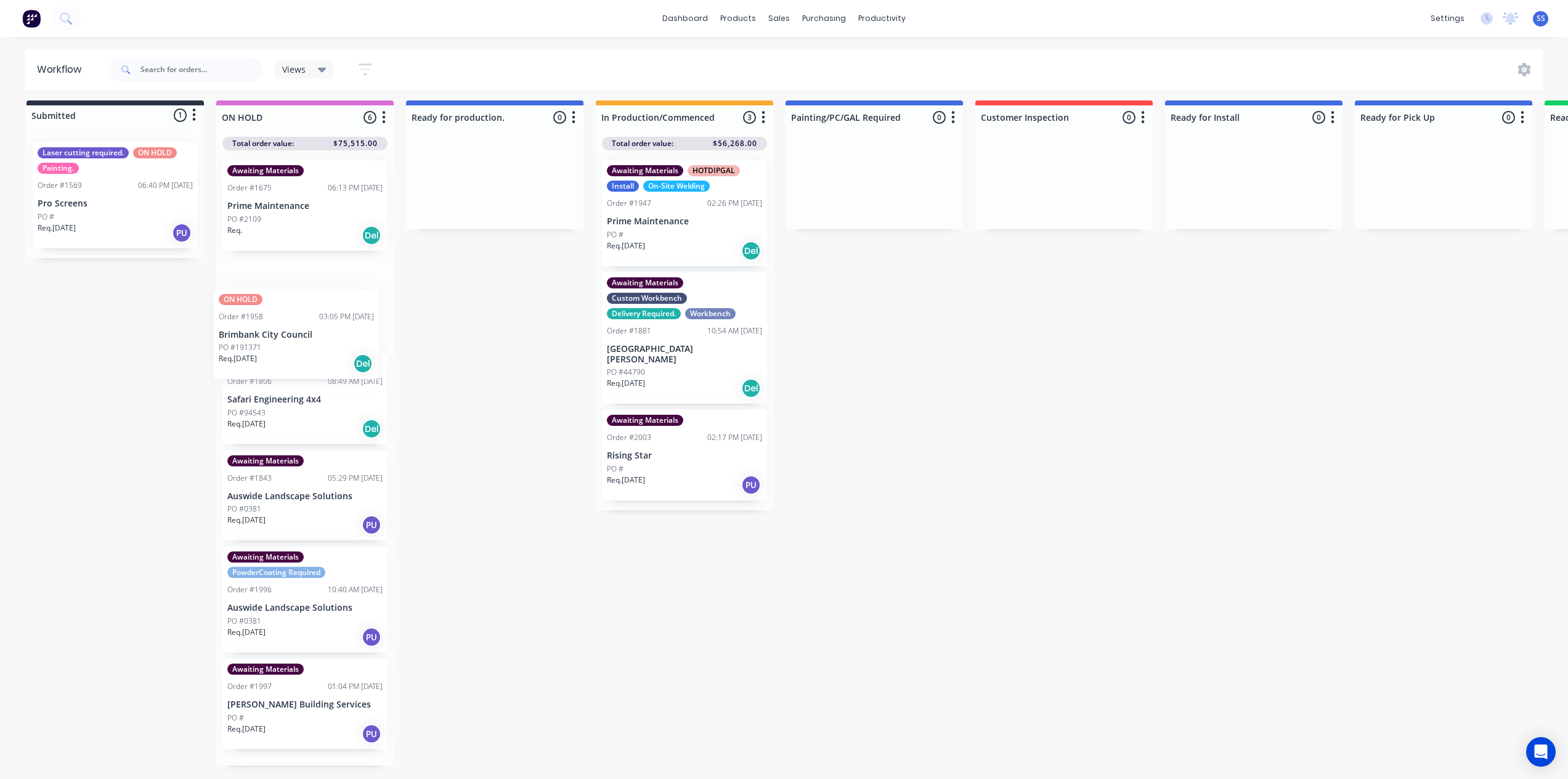
drag, startPoint x: 315, startPoint y: 371, endPoint x: 305, endPoint y: 301, distance: 70.7
click at [305, 301] on div "Awaiting Materials Order #1675 06:13 PM [DATE] Prime Maintenance PO #2109 Req. …" at bounding box center [304, 458] width 177 height 615
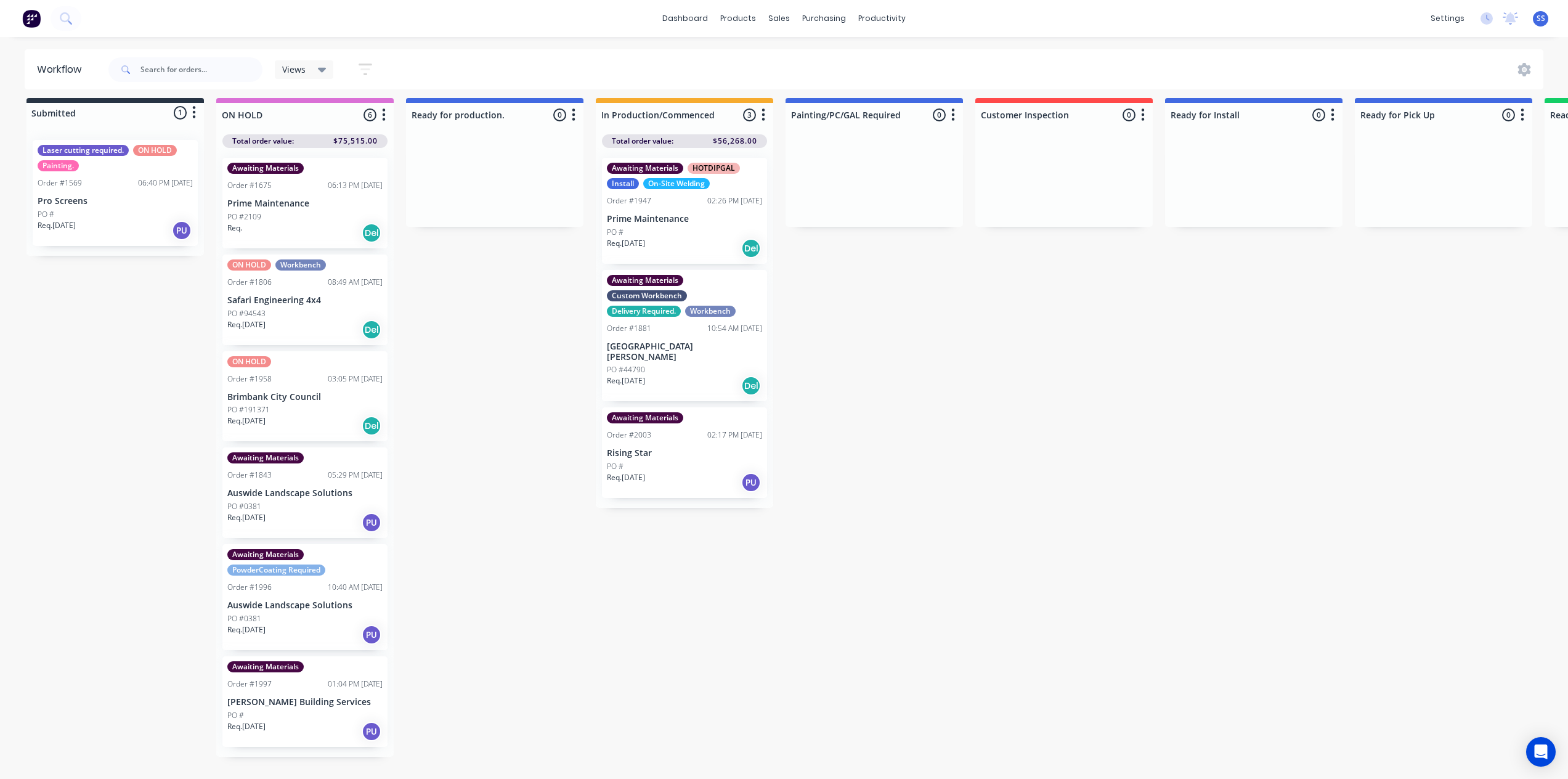
scroll to position [16, 0]
